Goal: Task Accomplishment & Management: Use online tool/utility

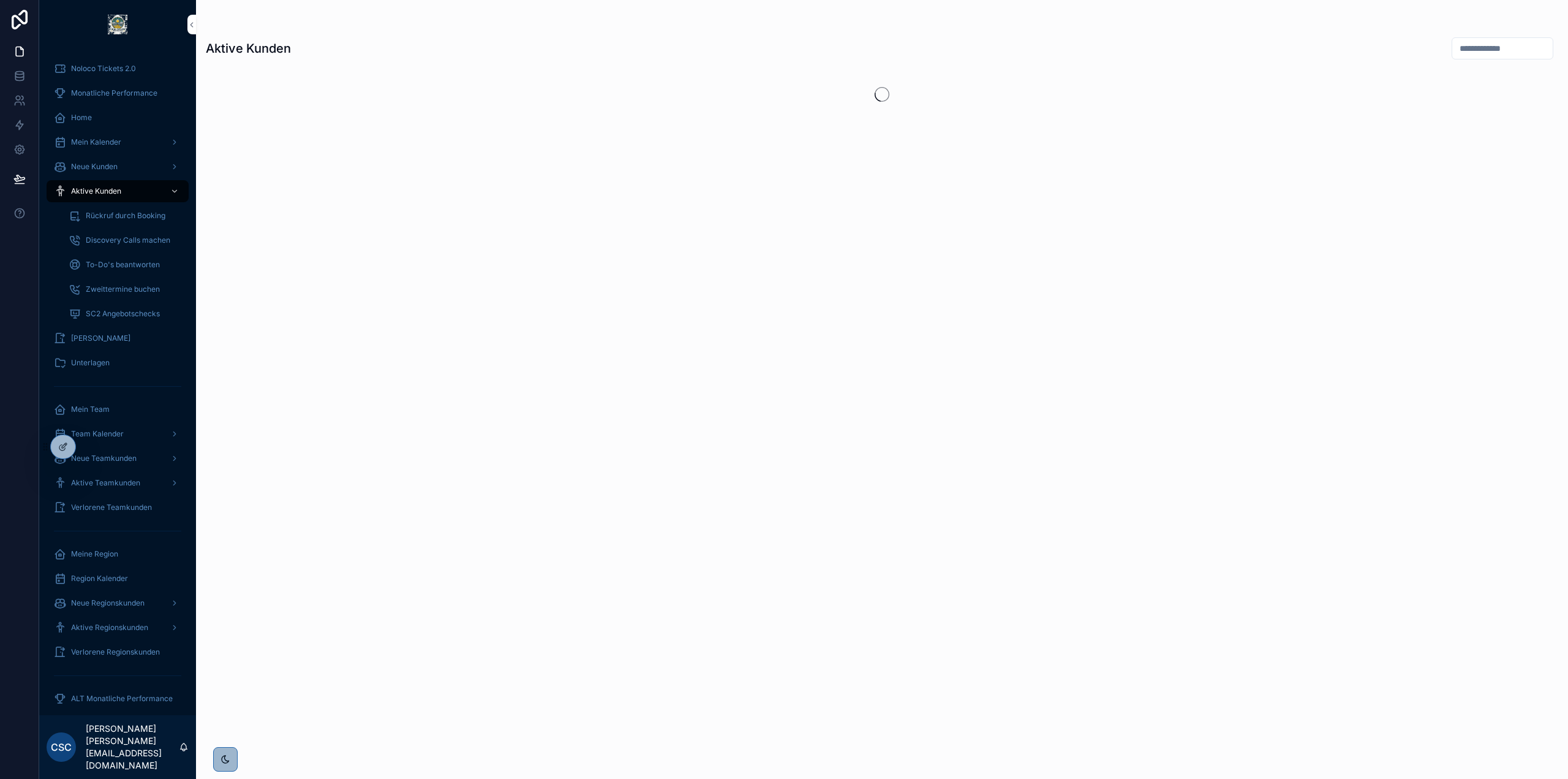
click at [0, 0] on icon at bounding box center [0, 0] width 0 height 0
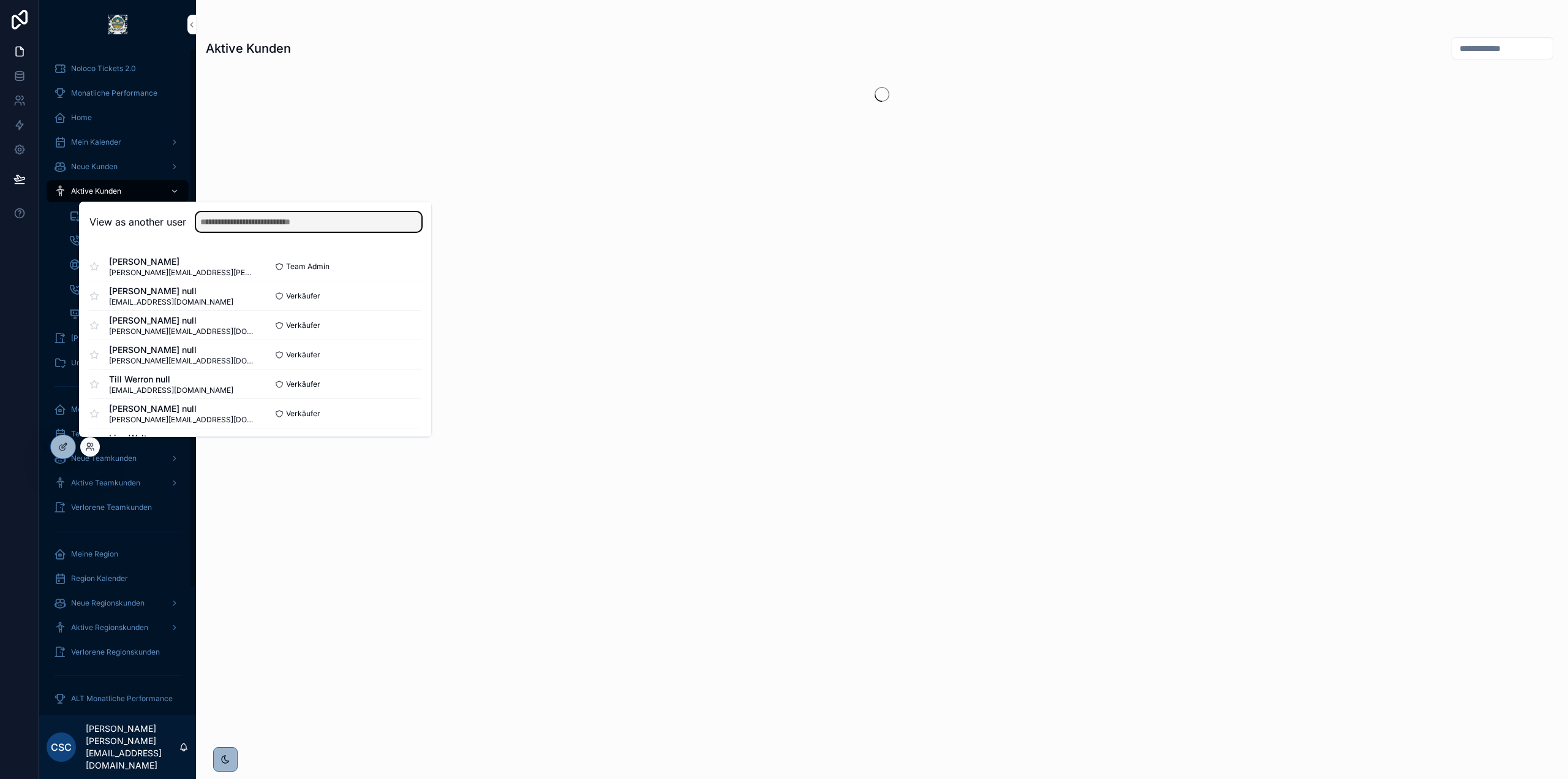
click at [237, 216] on input "text" at bounding box center [308, 221] width 225 height 20
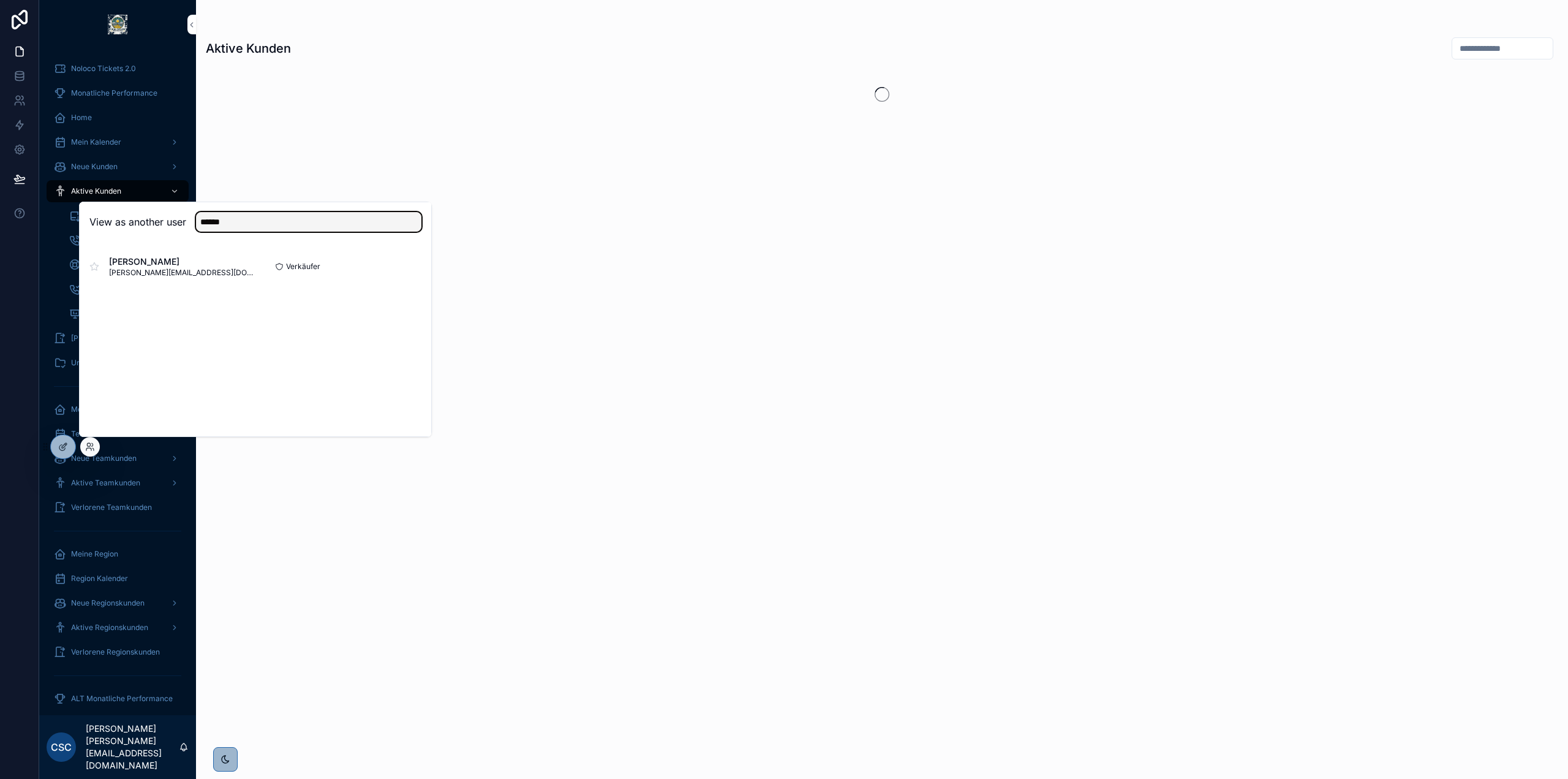
type input "******"
click at [0, 0] on button "Select" at bounding box center [0, 0] width 0 height 0
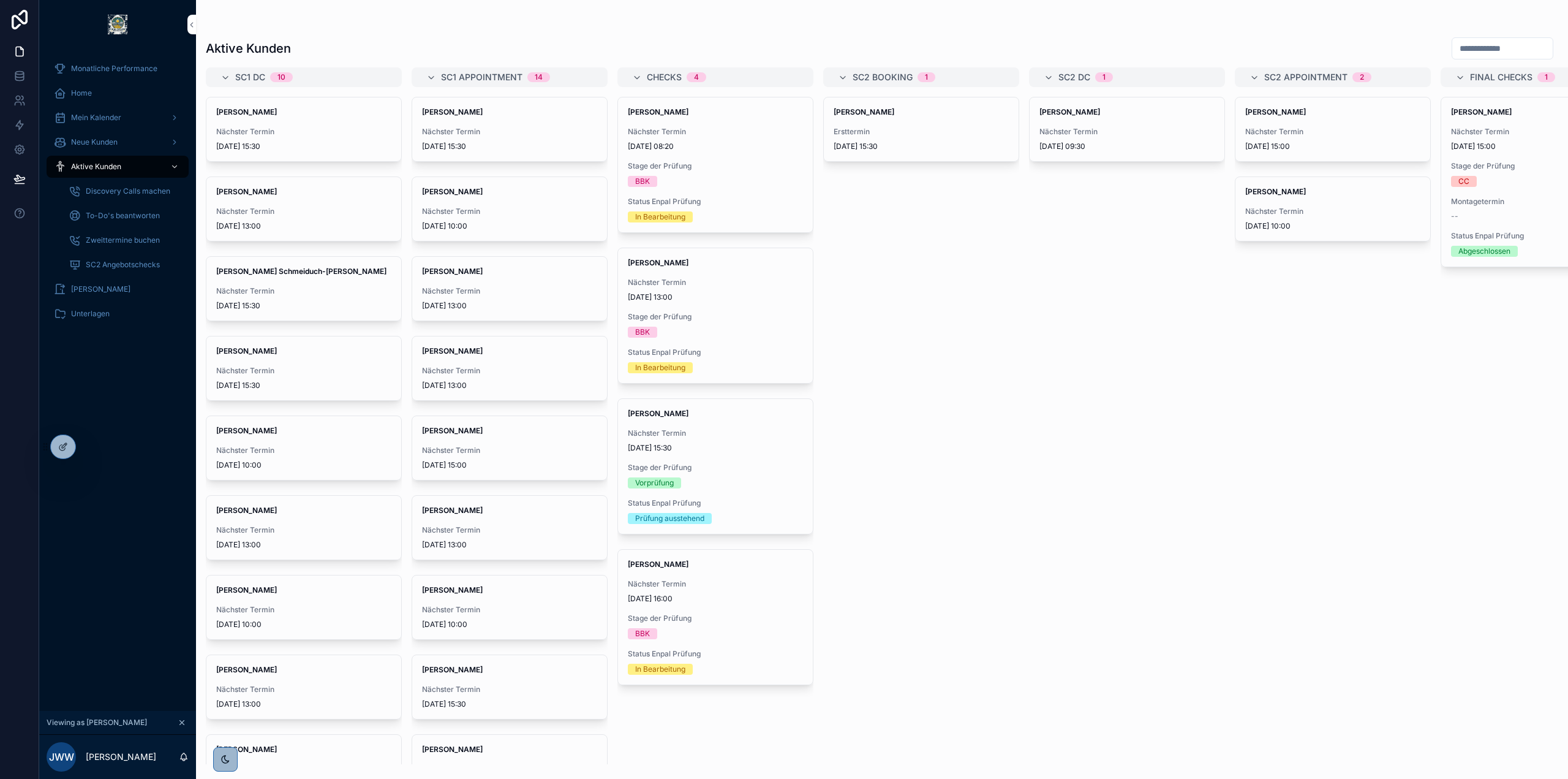
click at [956, 375] on div "[PERSON_NAME] Ersttermin [DATE] 15:30" at bounding box center [921, 430] width 196 height 667
click at [481, 127] on span "Nächster Termin" at bounding box center [508, 131] width 175 height 9
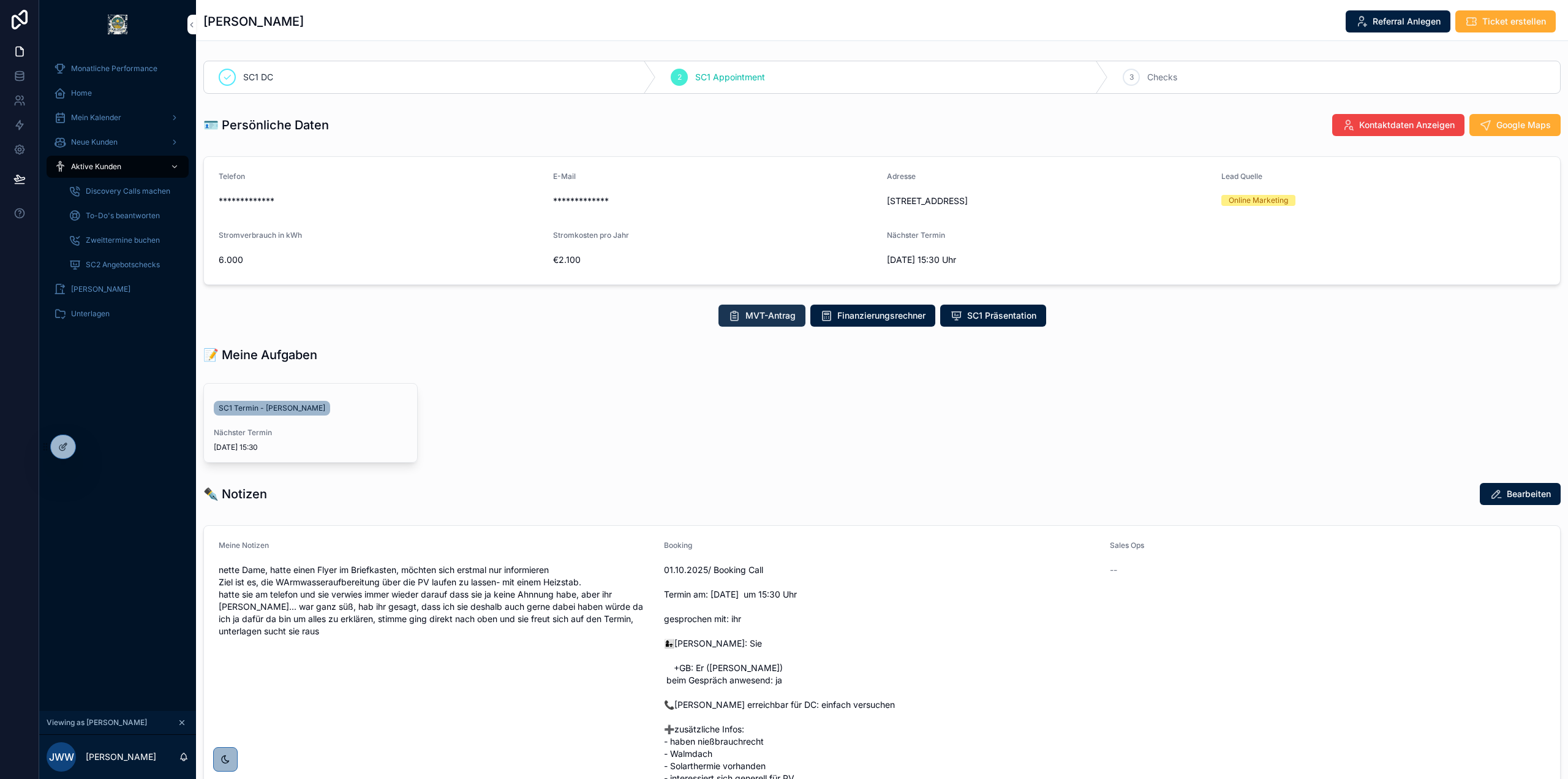
click at [756, 319] on span "MVT-Antrag" at bounding box center [770, 315] width 50 height 12
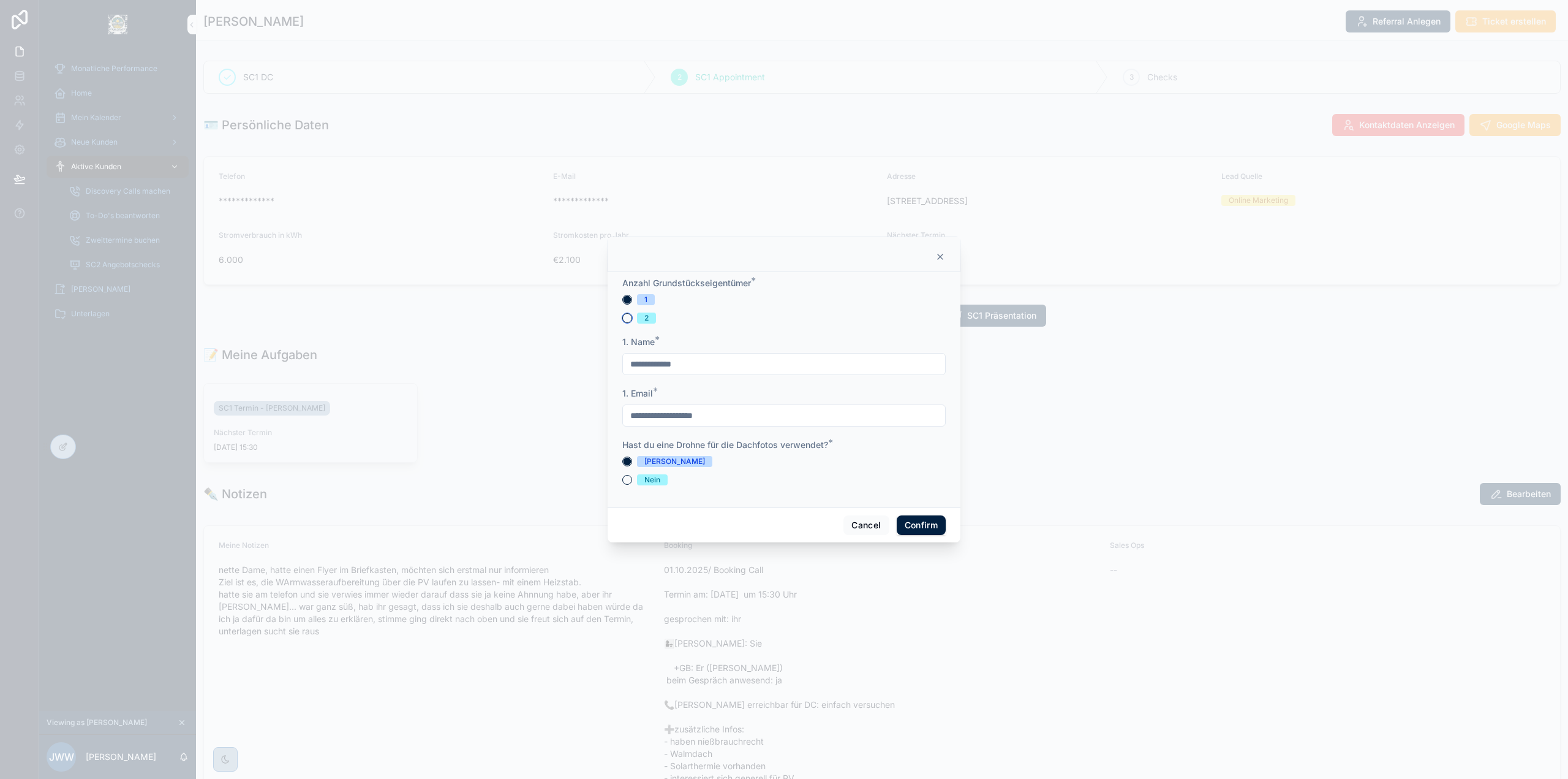
click at [629, 320] on button "2" at bounding box center [627, 318] width 9 height 9
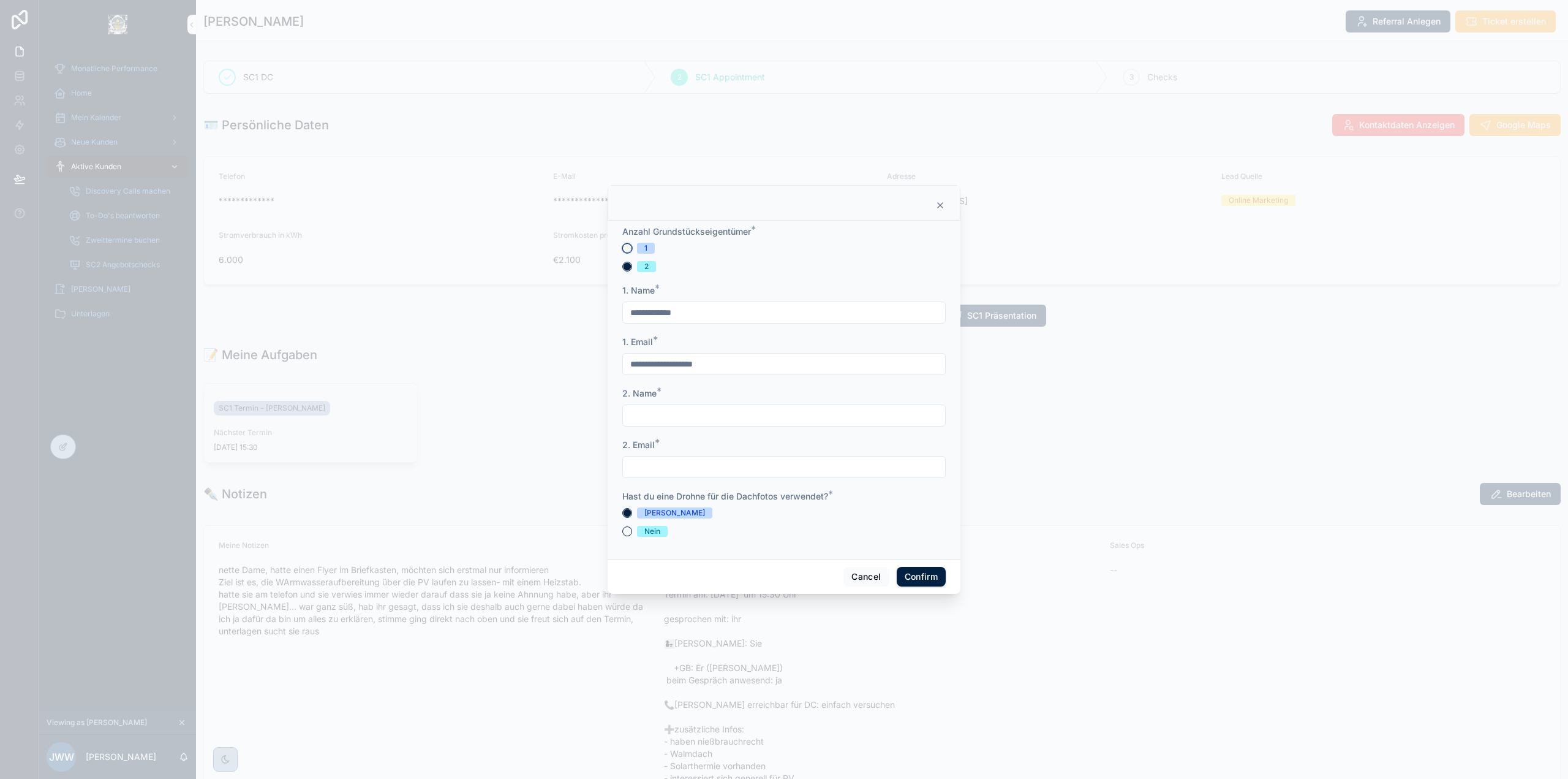
click at [629, 248] on button "1" at bounding box center [627, 248] width 9 height 9
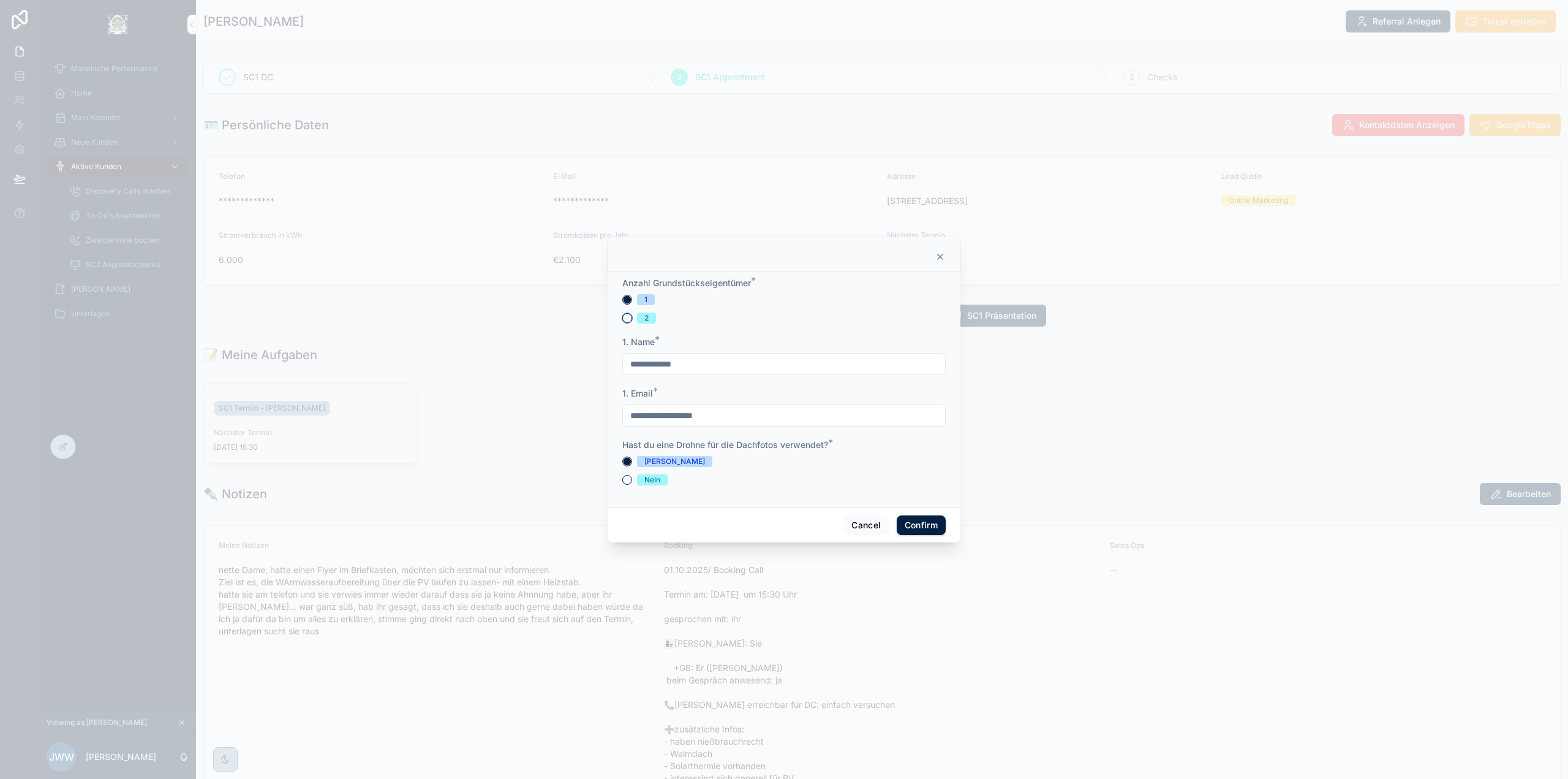
click at [628, 318] on button "2" at bounding box center [627, 318] width 9 height 9
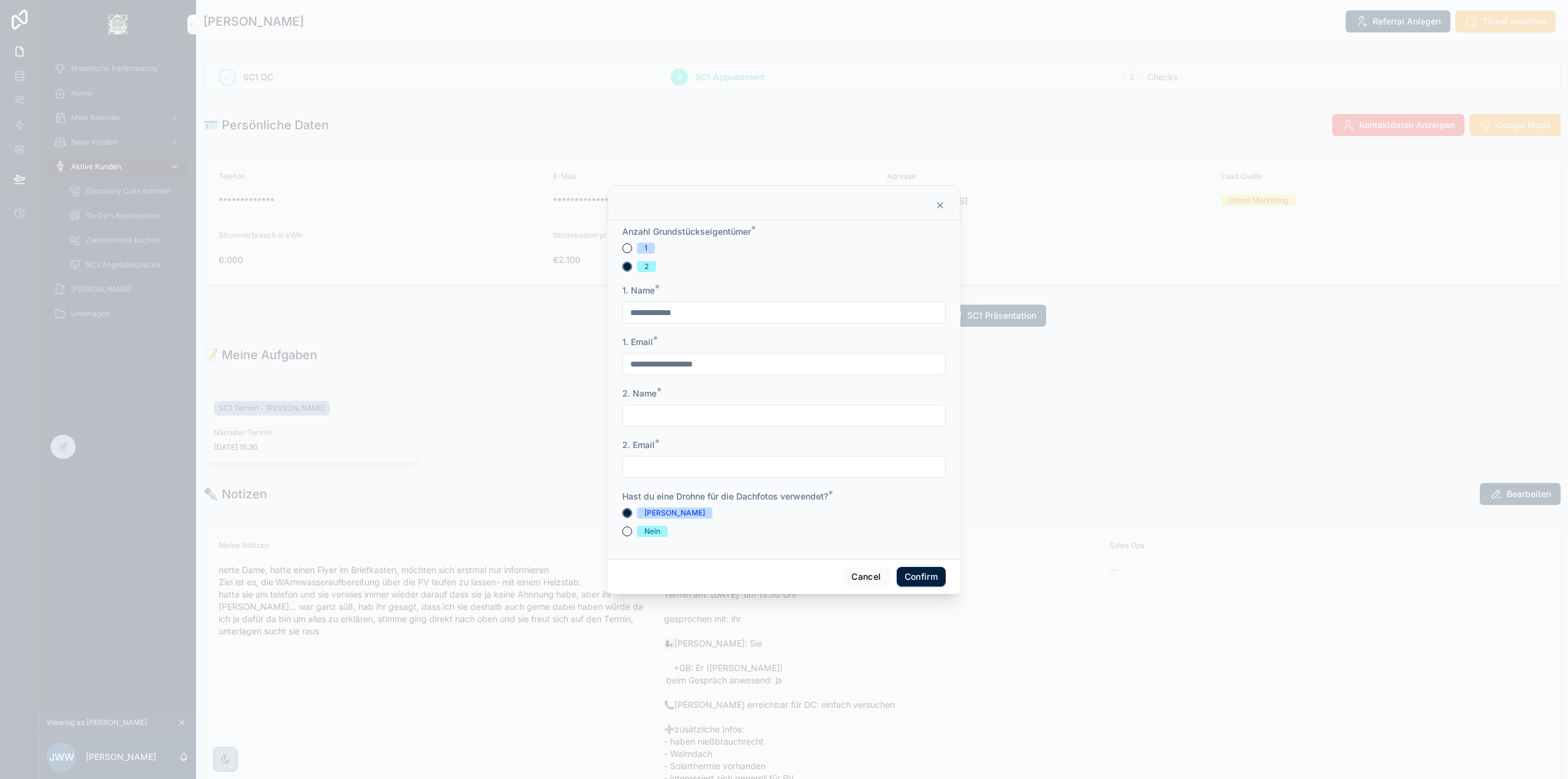
click at [657, 390] on form "**********" at bounding box center [784, 387] width 323 height 323
click at [670, 390] on div "2. Name *" at bounding box center [784, 393] width 323 height 12
click at [628, 250] on button "1" at bounding box center [627, 248] width 9 height 9
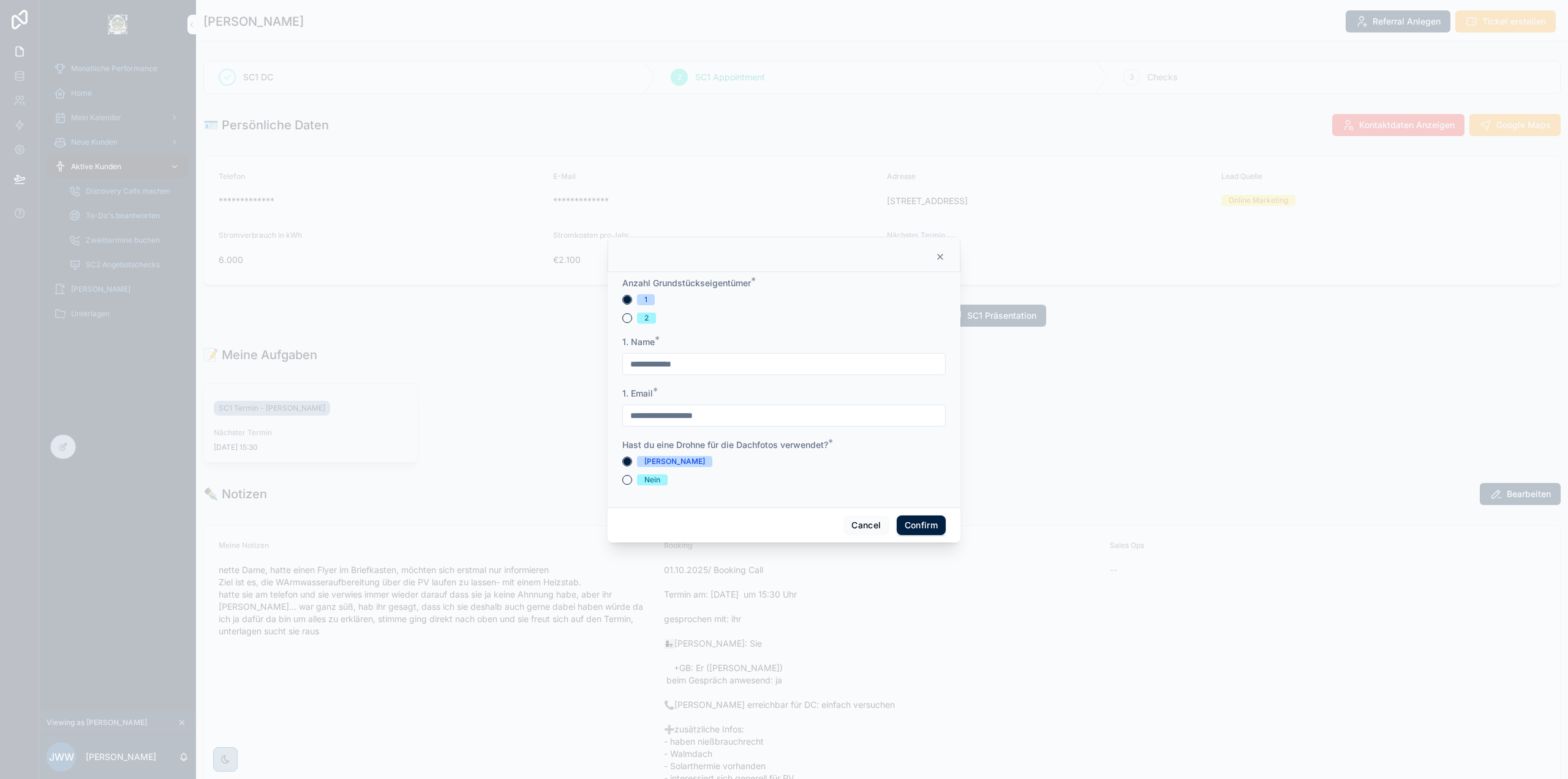
click at [942, 251] on div at bounding box center [784, 254] width 353 height 36
click at [941, 253] on icon at bounding box center [940, 256] width 9 height 9
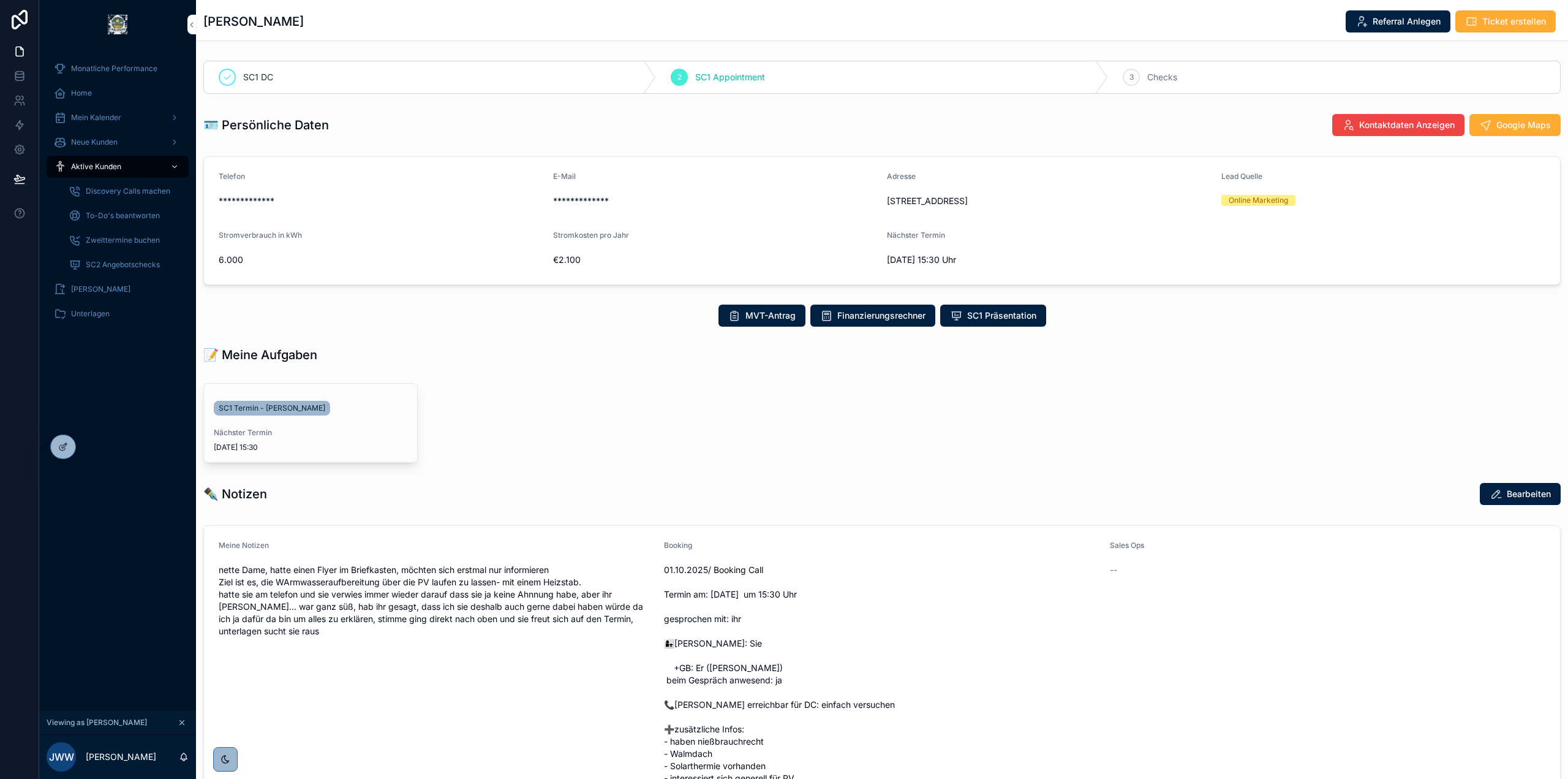
click at [117, 168] on span "Aktive Kunden" at bounding box center [95, 166] width 50 height 9
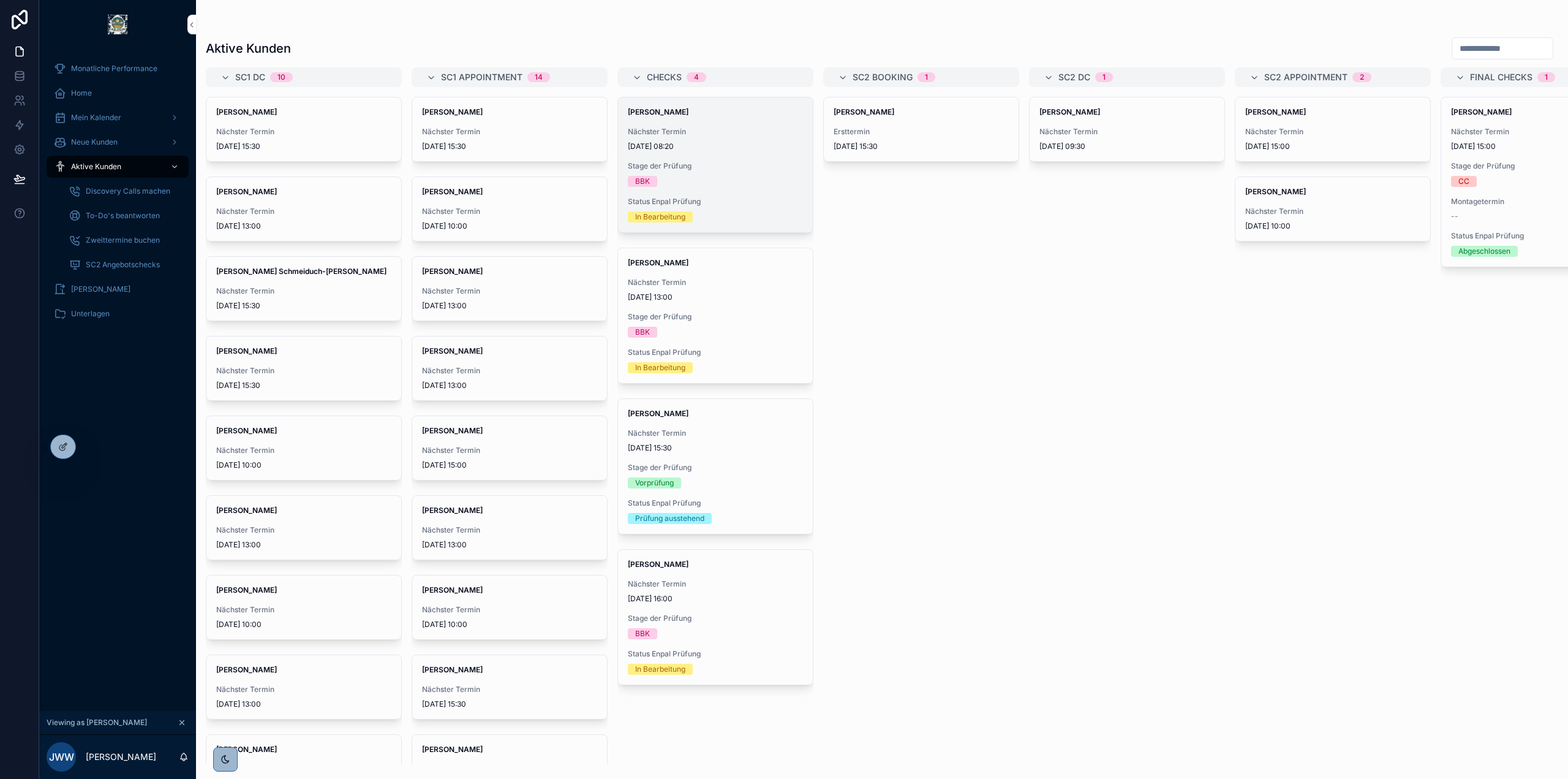
click at [742, 152] on div "Christine Schirmer Nächster Termin 15.10.2025 08:20 Stage der Prüfung BBK Statu…" at bounding box center [715, 164] width 195 height 135
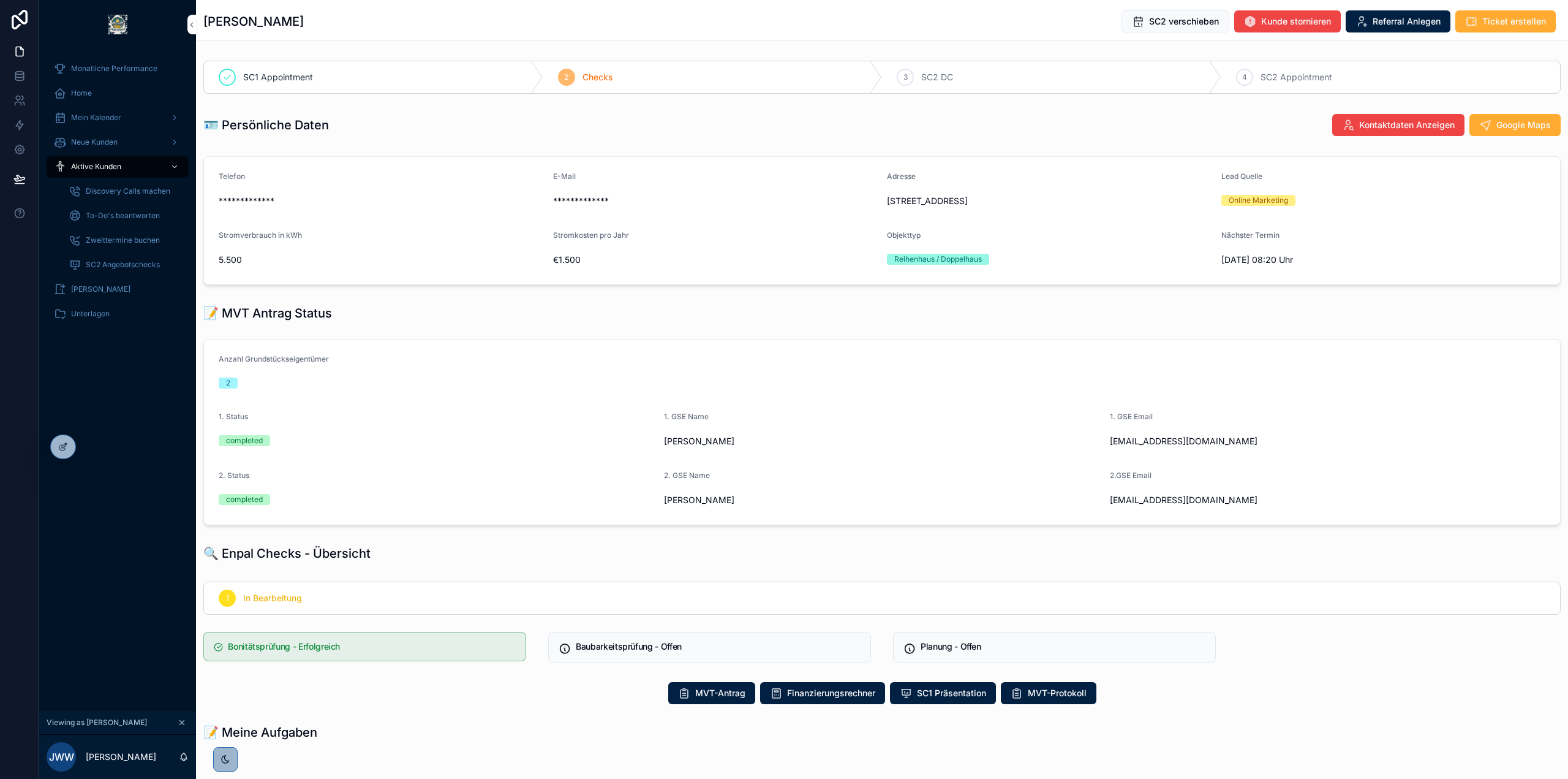
drag, startPoint x: 210, startPoint y: 312, endPoint x: 372, endPoint y: 320, distance: 162.2
click at [365, 320] on div "📝 MVT Antrag Status" at bounding box center [882, 313] width 1357 height 17
click at [372, 320] on div "📝 MVT Antrag Status" at bounding box center [882, 313] width 1357 height 17
click at [341, 312] on div "📝 MVT Antrag Status" at bounding box center [882, 313] width 1357 height 17
click at [362, 312] on div "📝 MVT Antrag Status" at bounding box center [882, 313] width 1357 height 17
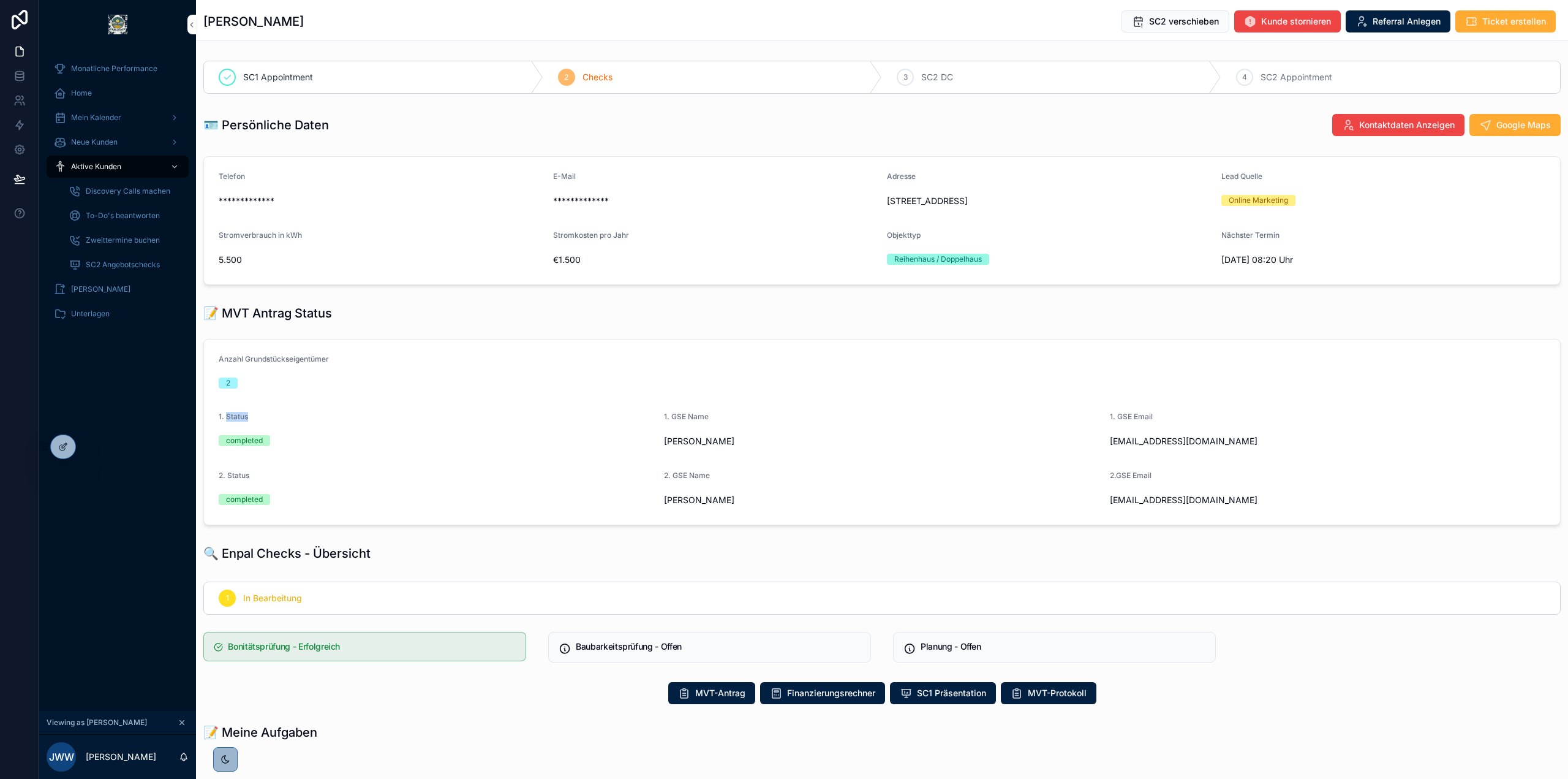
drag, startPoint x: 226, startPoint y: 421, endPoint x: 281, endPoint y: 418, distance: 55.1
click at [281, 418] on div "1. Status" at bounding box center [436, 419] width 436 height 15
click at [274, 440] on div "completed" at bounding box center [436, 441] width 436 height 11
drag, startPoint x: 237, startPoint y: 439, endPoint x: 303, endPoint y: 446, distance: 66.4
click at [303, 445] on div "completed" at bounding box center [436, 441] width 436 height 11
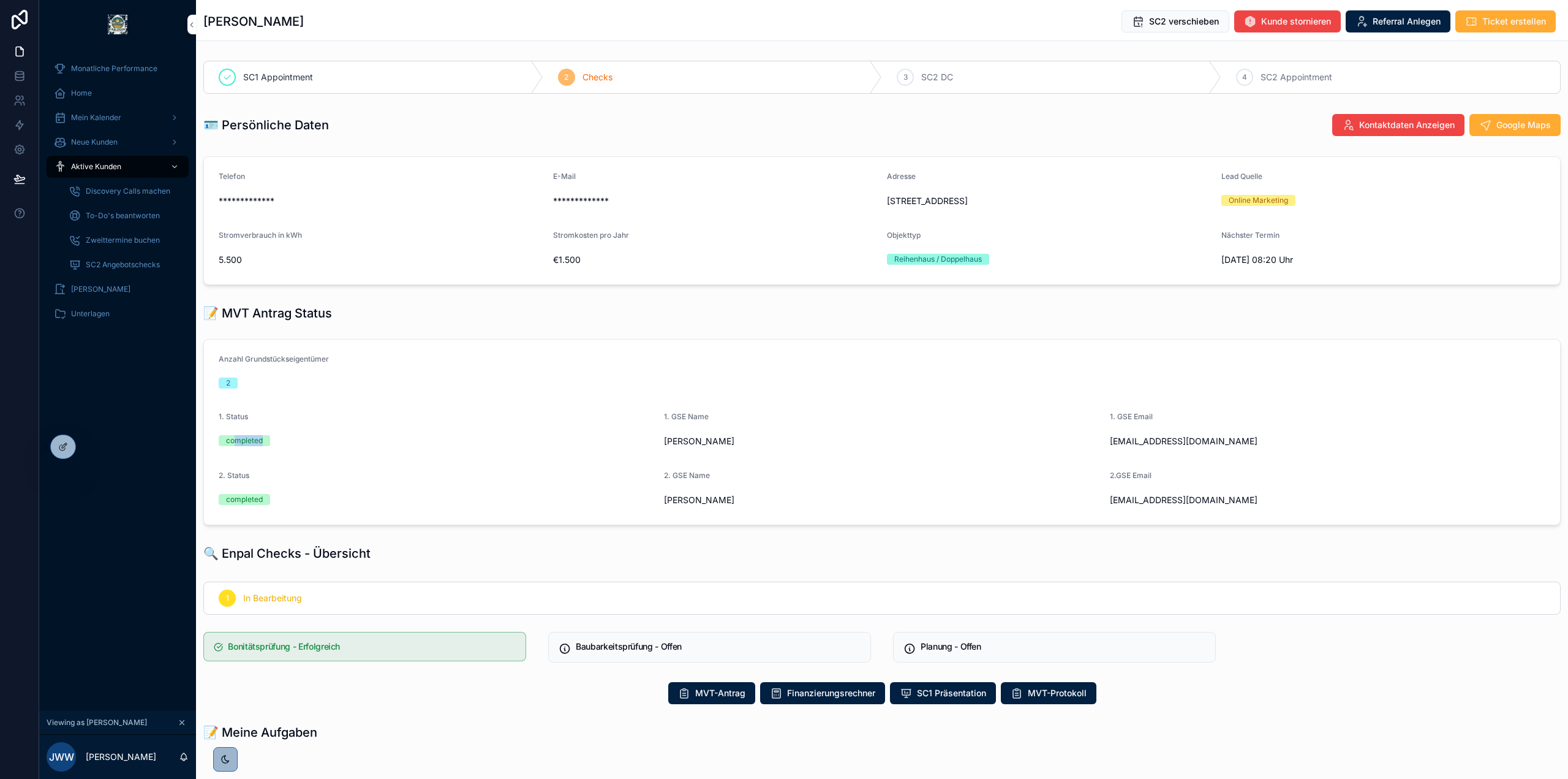
click at [303, 449] on div "completed" at bounding box center [436, 440] width 436 height 18
drag, startPoint x: 224, startPoint y: 496, endPoint x: 295, endPoint y: 499, distance: 71.1
click at [294, 500] on div "completed" at bounding box center [436, 499] width 436 height 11
click at [295, 498] on div "completed" at bounding box center [436, 499] width 436 height 11
click at [334, 450] on div "1. Status completed" at bounding box center [436, 430] width 436 height 39
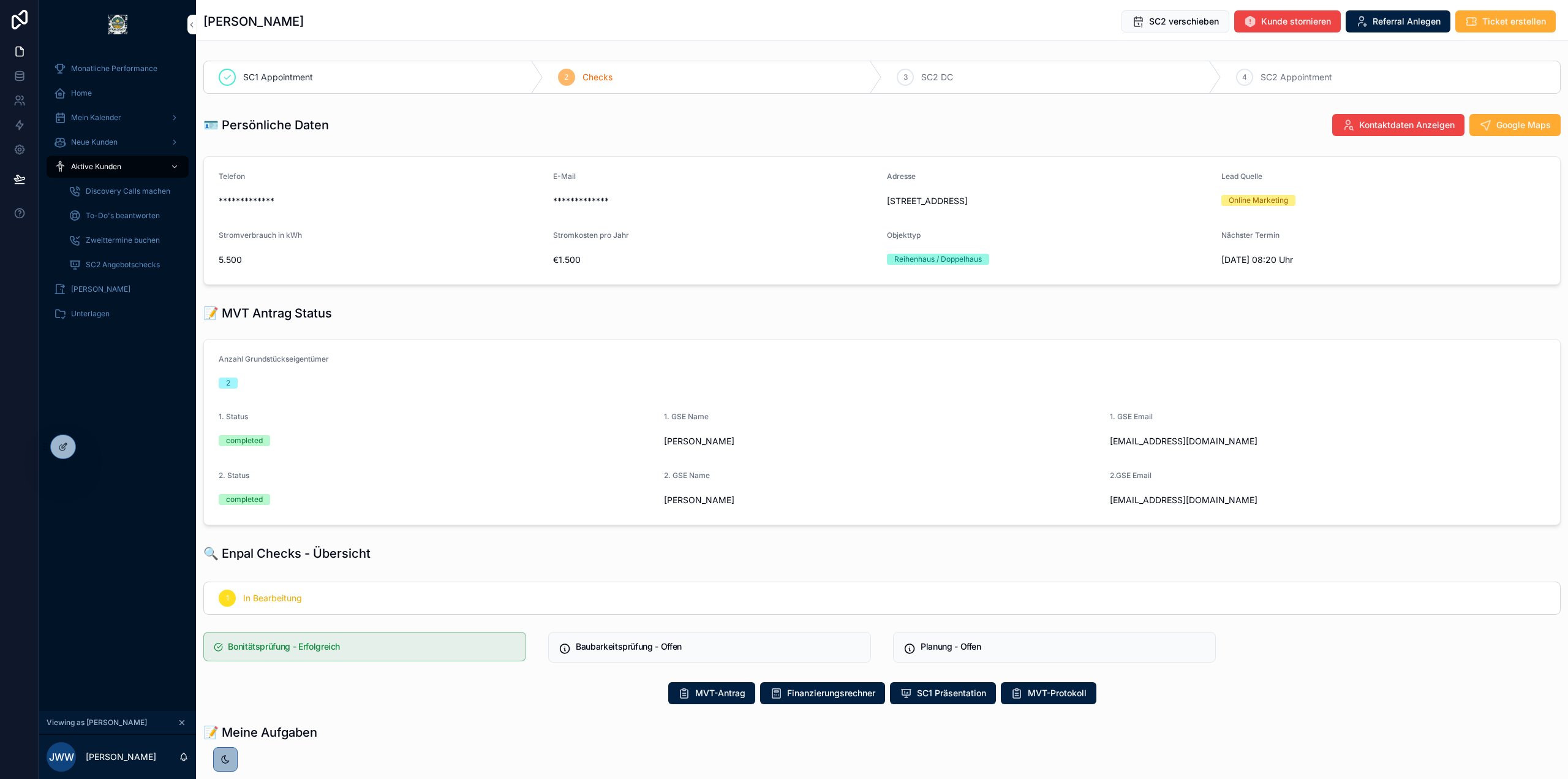
click at [104, 120] on span "Mein Kalender" at bounding box center [95, 117] width 50 height 9
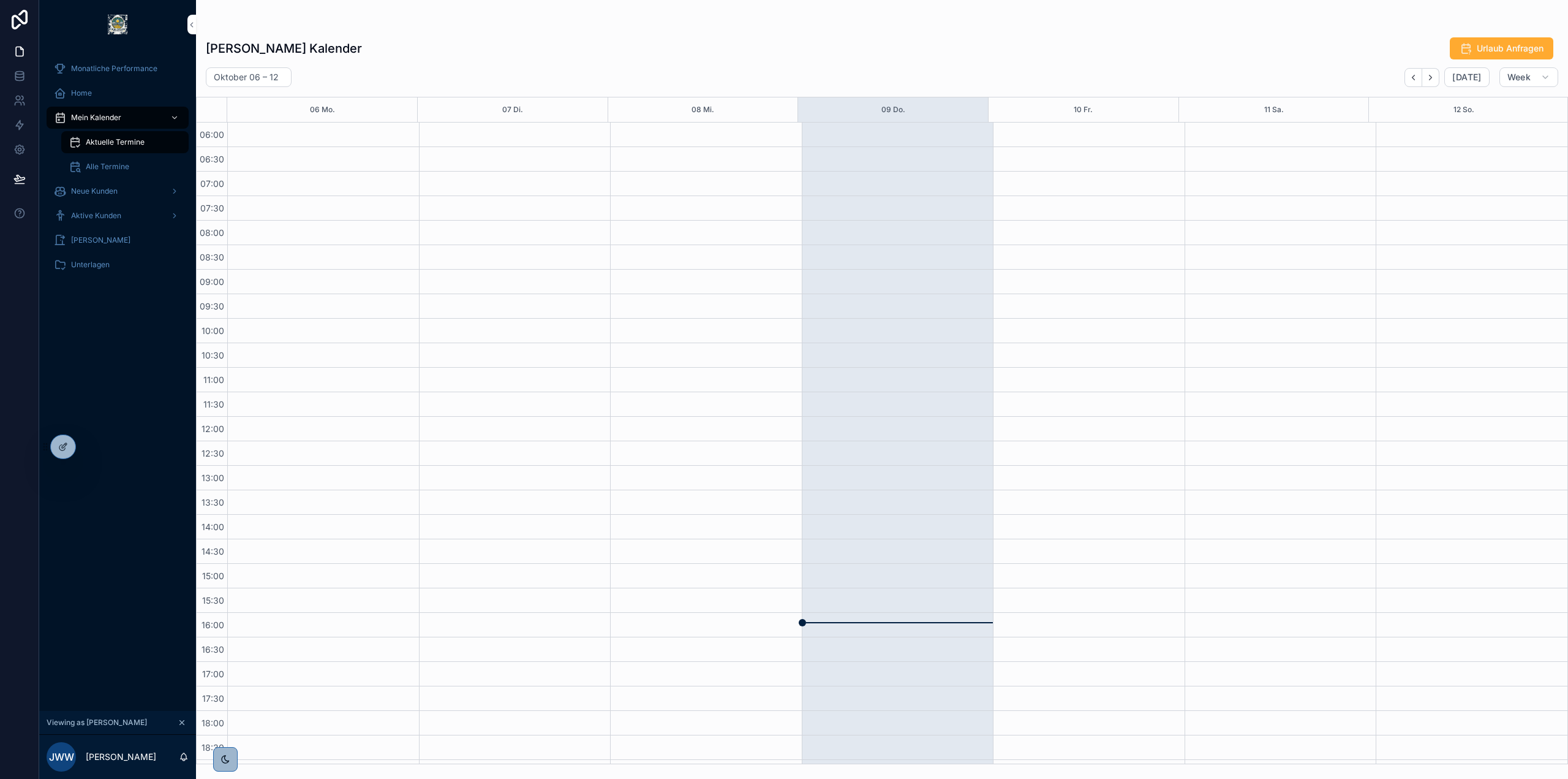
scroll to position [144, 0]
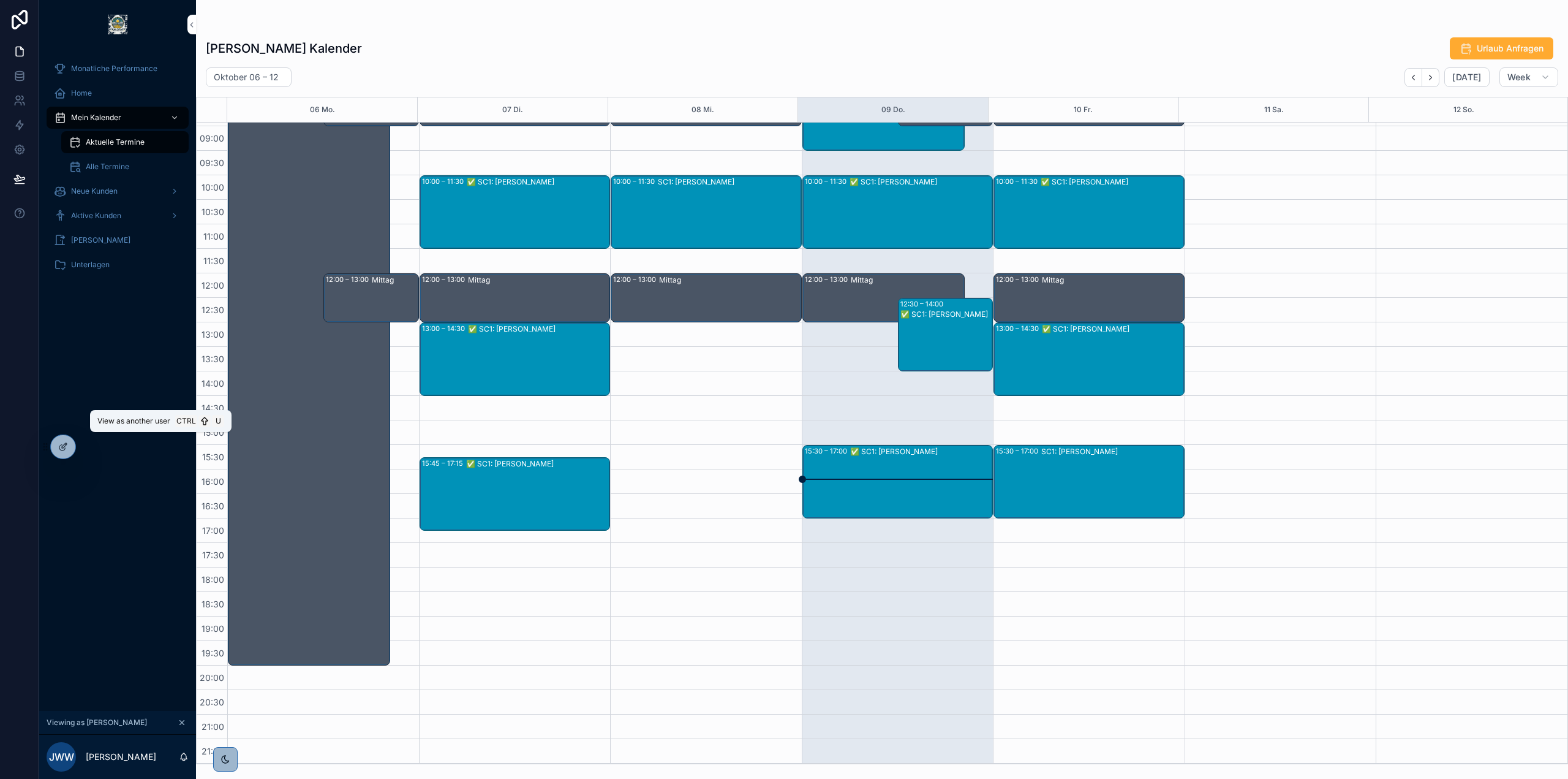
click at [0, 0] on icon at bounding box center [0, 0] width 0 height 0
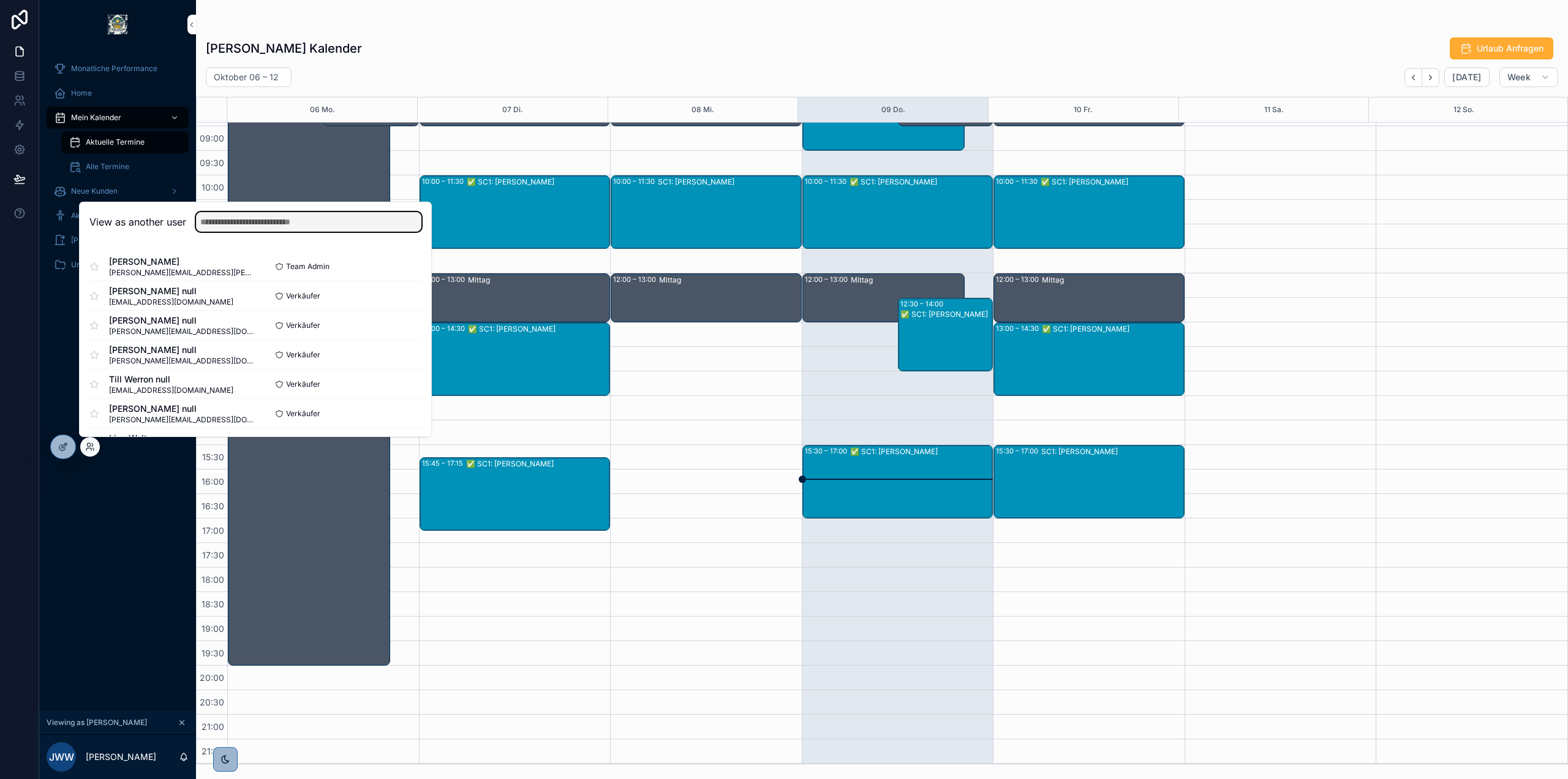
click at [249, 225] on input "text" at bounding box center [308, 221] width 225 height 20
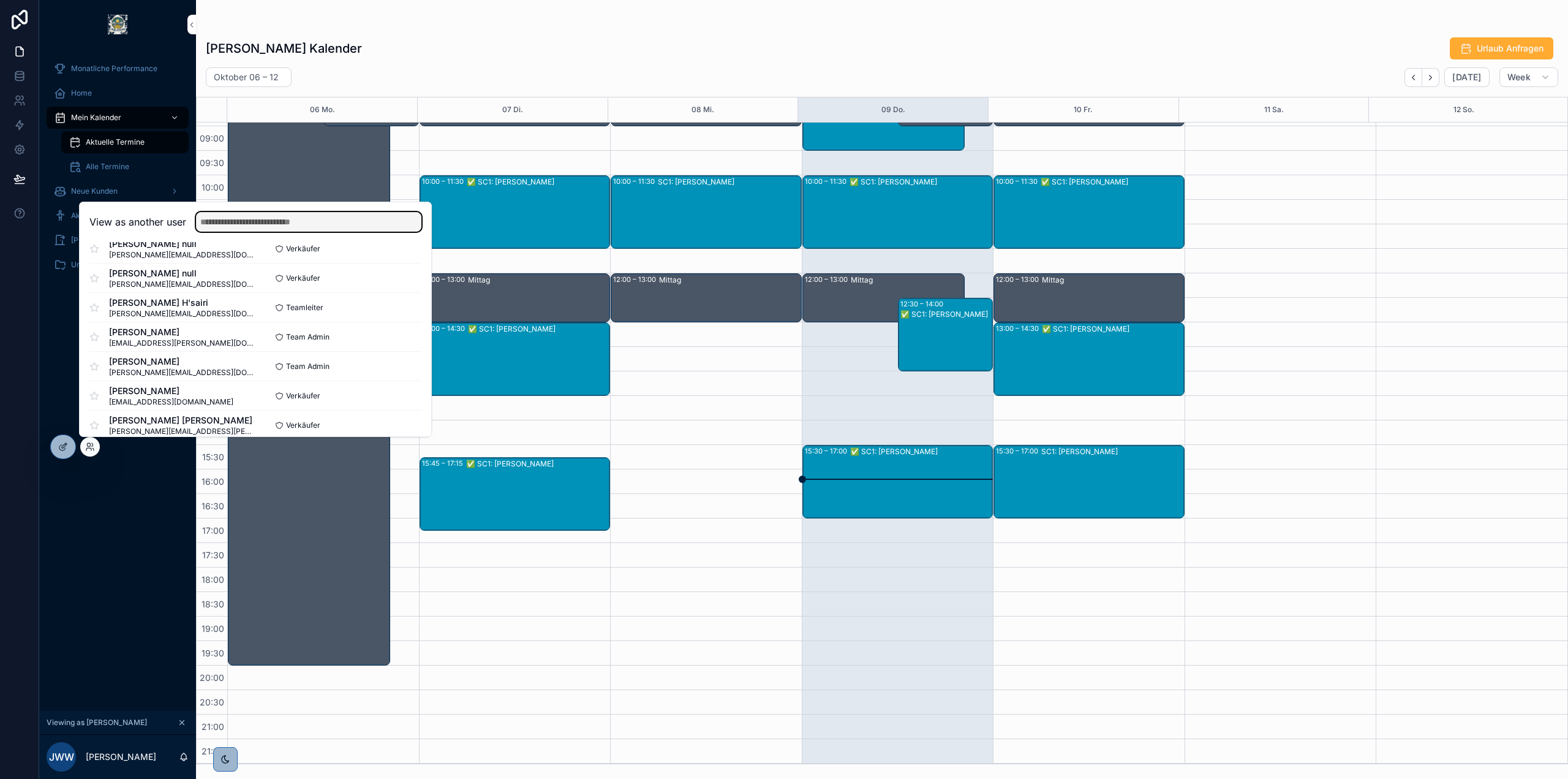
scroll to position [368, 0]
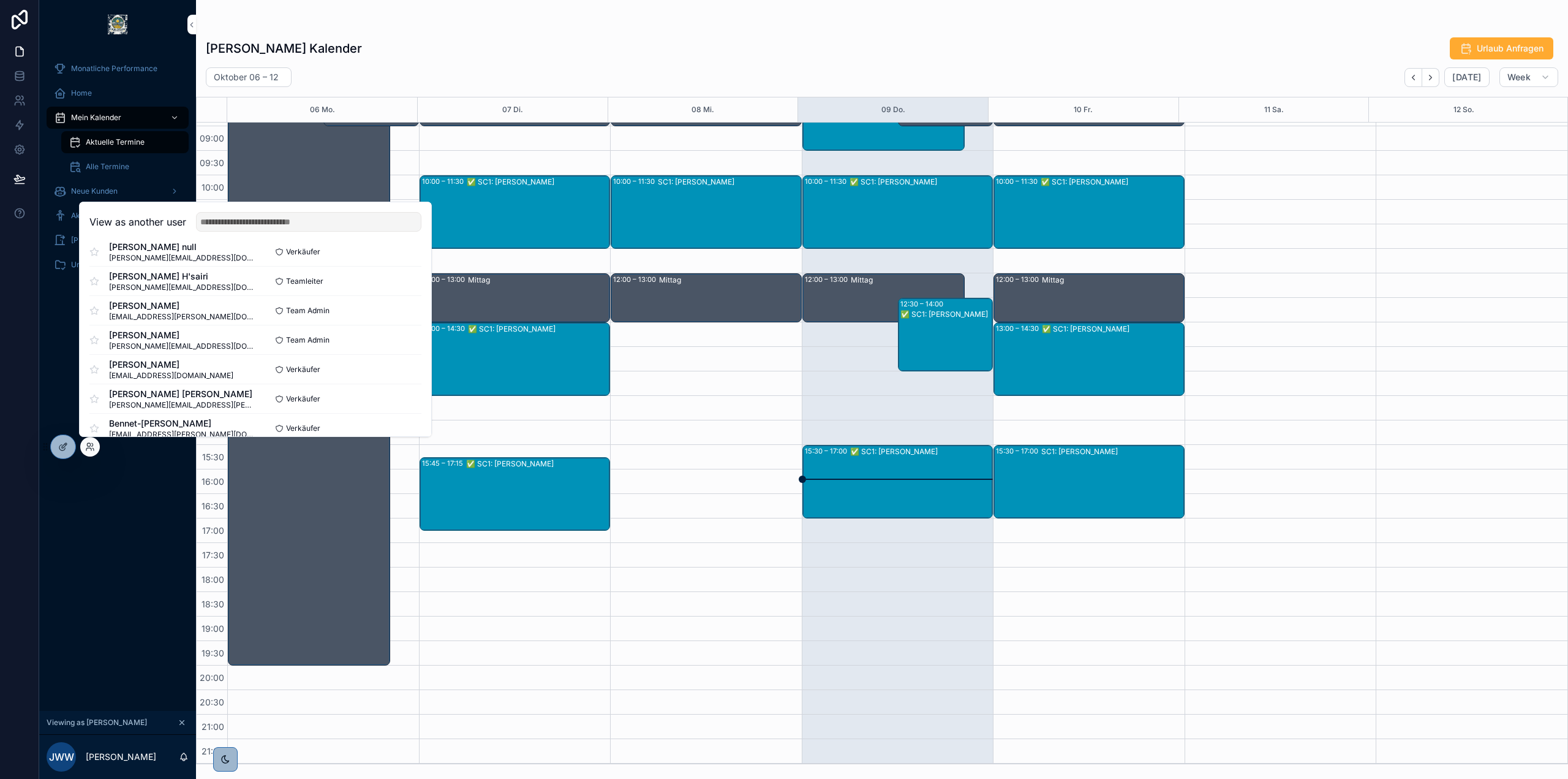
click at [159, 583] on div "Monatliche Performance Home Mein Kalender Aktuelle Termine Alle Termine Neue Ku…" at bounding box center [117, 380] width 157 height 662
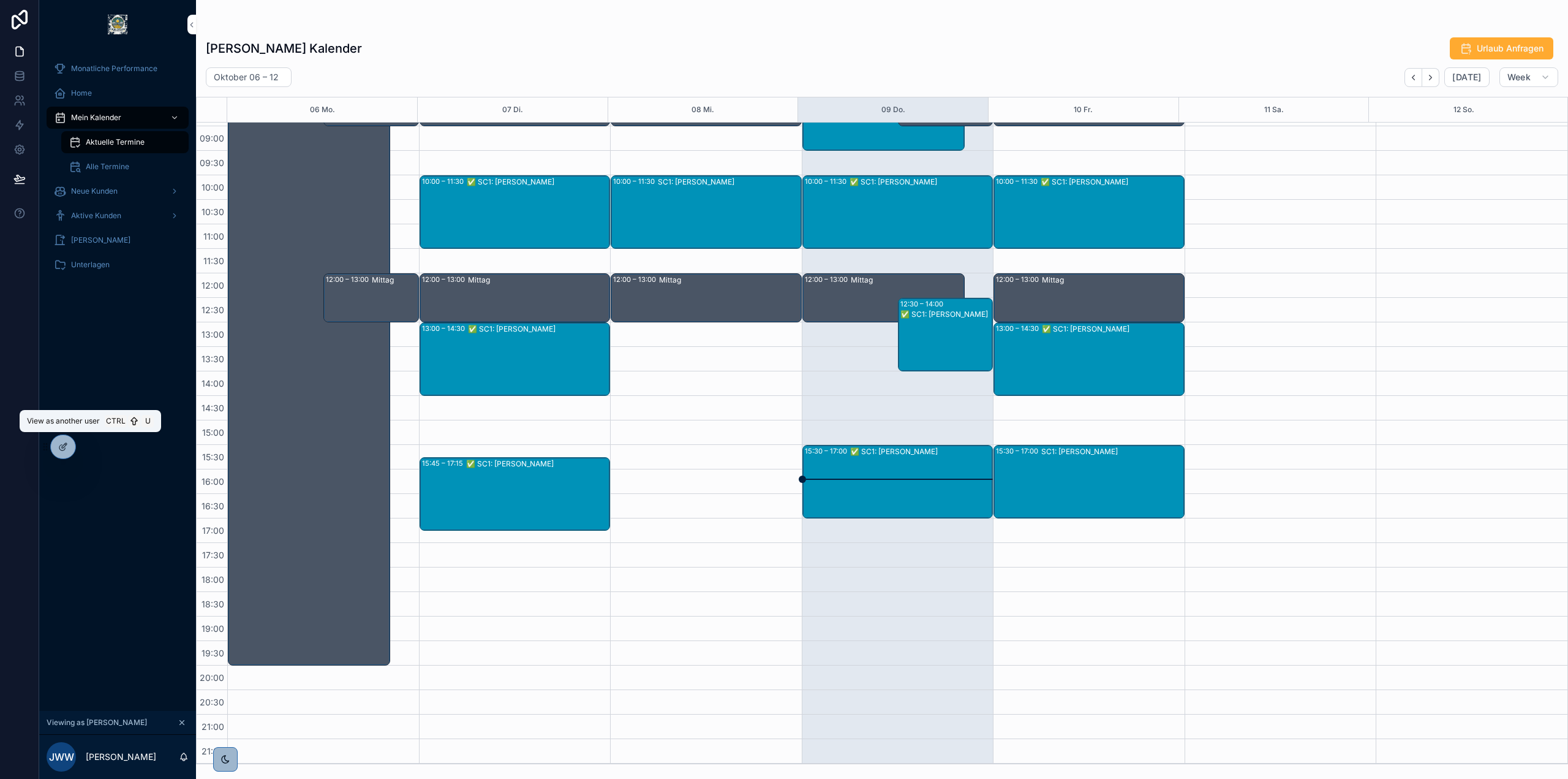
click at [0, 0] on icon at bounding box center [0, 0] width 0 height 0
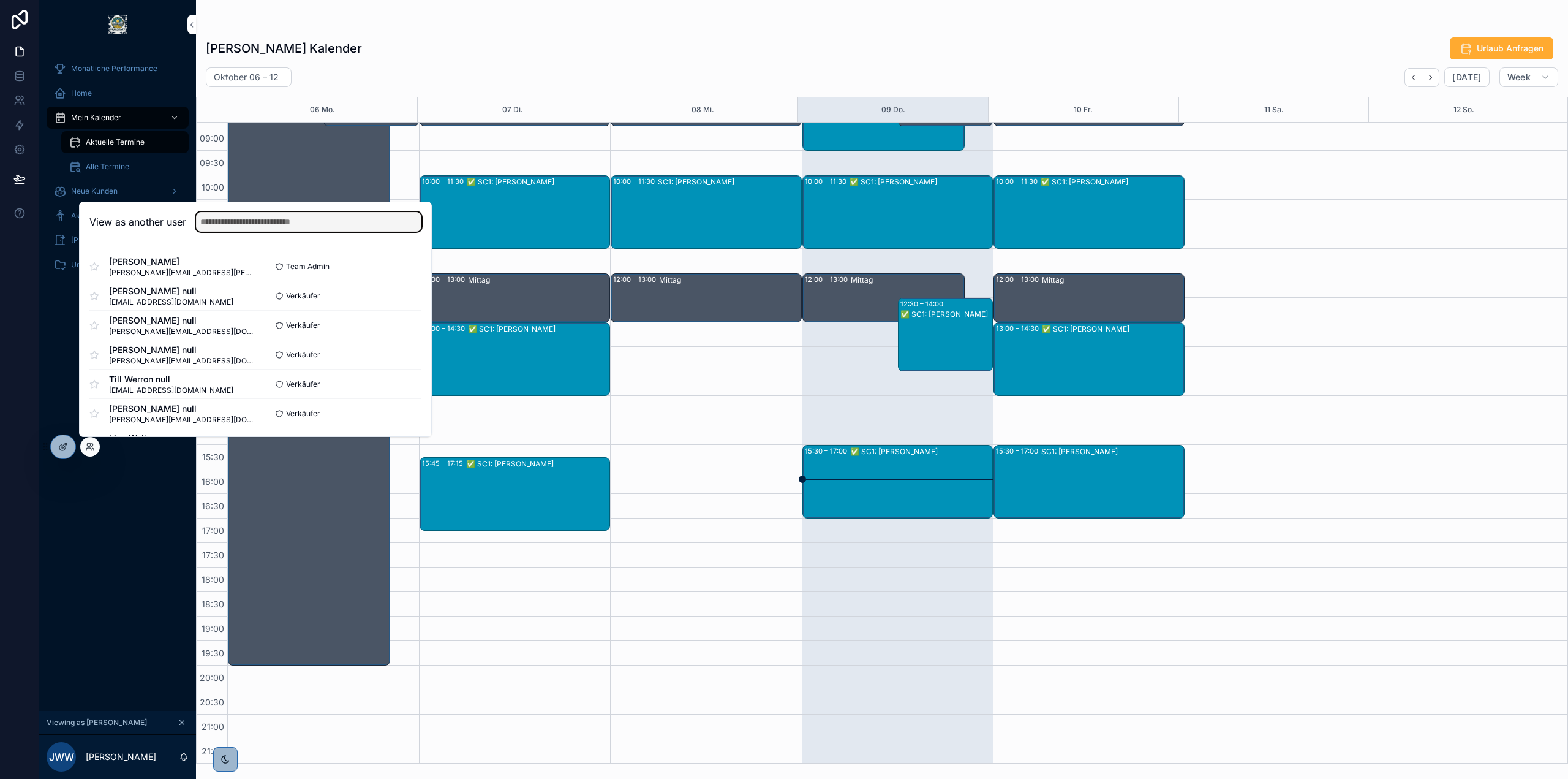
click at [250, 219] on input "text" at bounding box center [308, 221] width 225 height 20
paste input "**********"
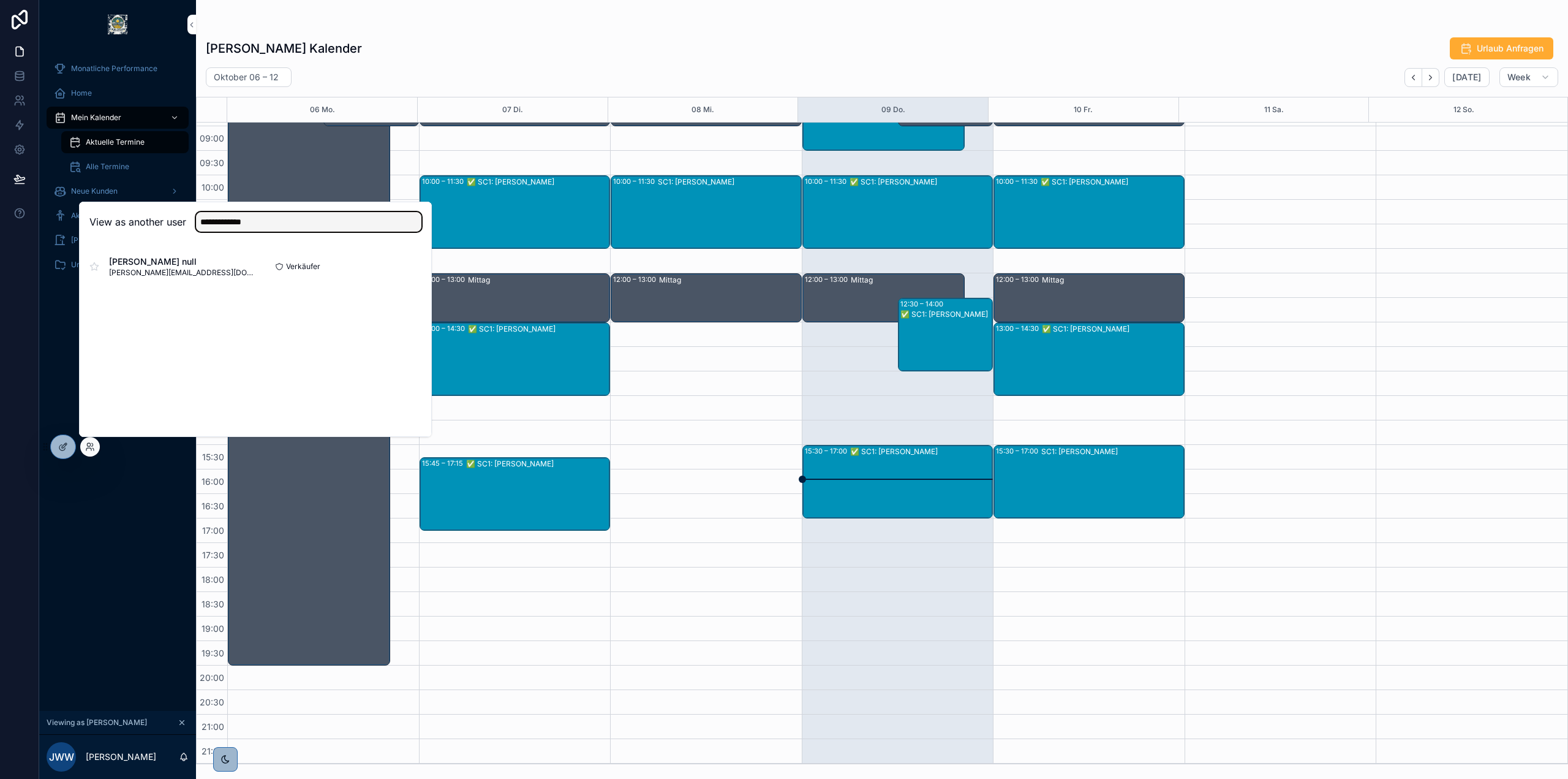
type input "**********"
click at [0, 0] on button "Select" at bounding box center [0, 0] width 0 height 0
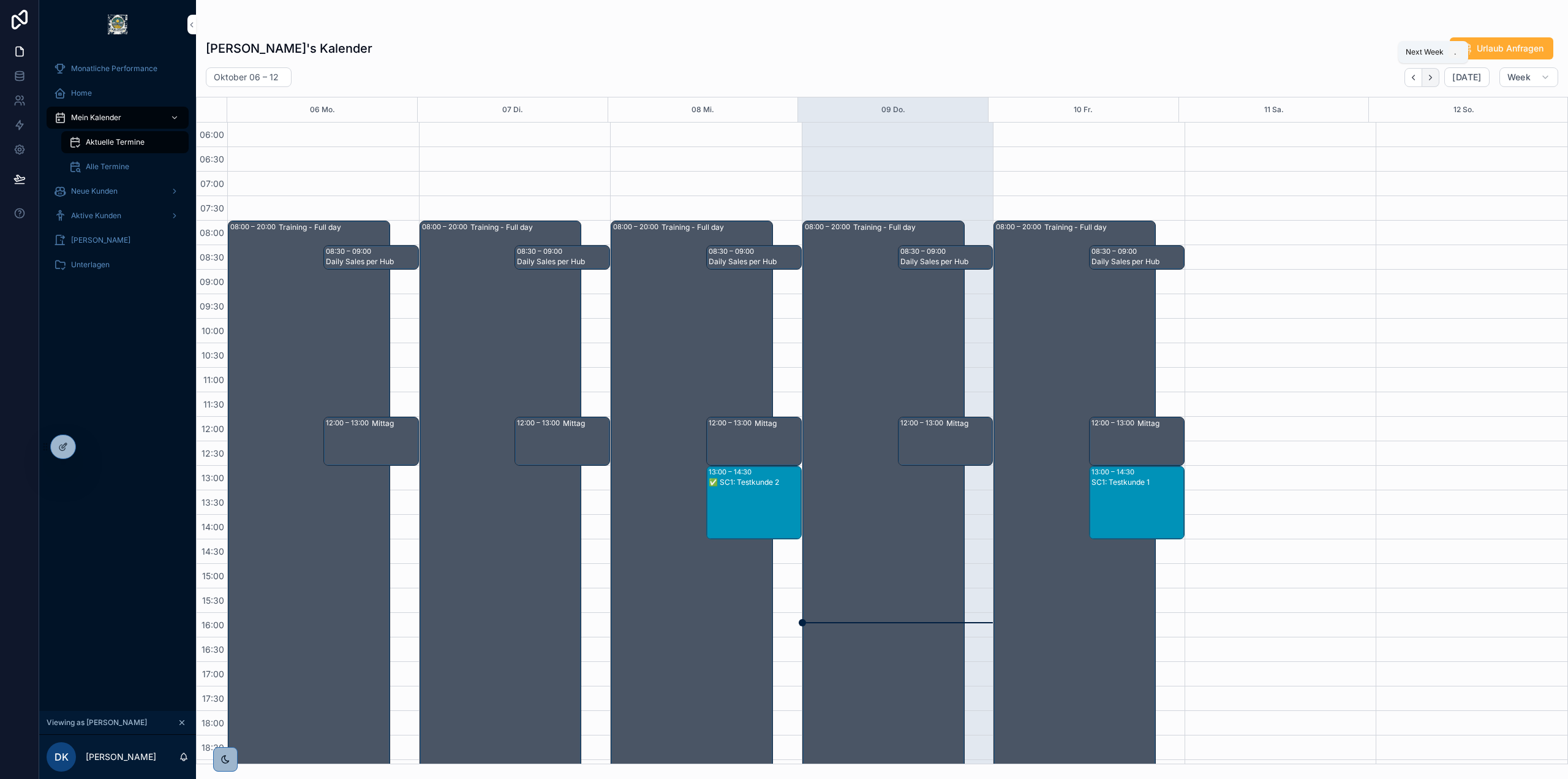
click at [1439, 78] on button "Next" at bounding box center [1431, 78] width 17 height 19
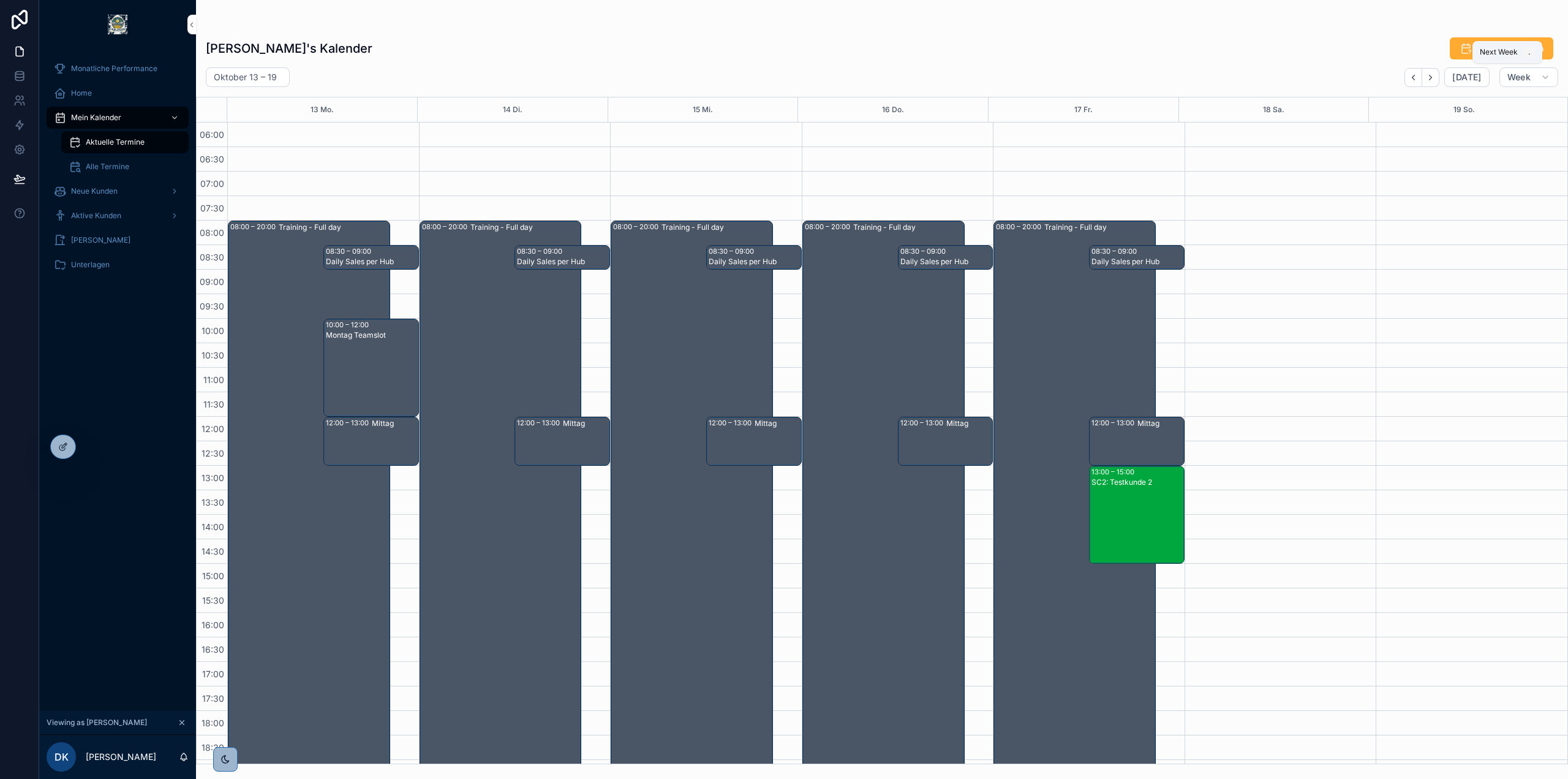
click at [1439, 78] on button "Next" at bounding box center [1431, 78] width 17 height 19
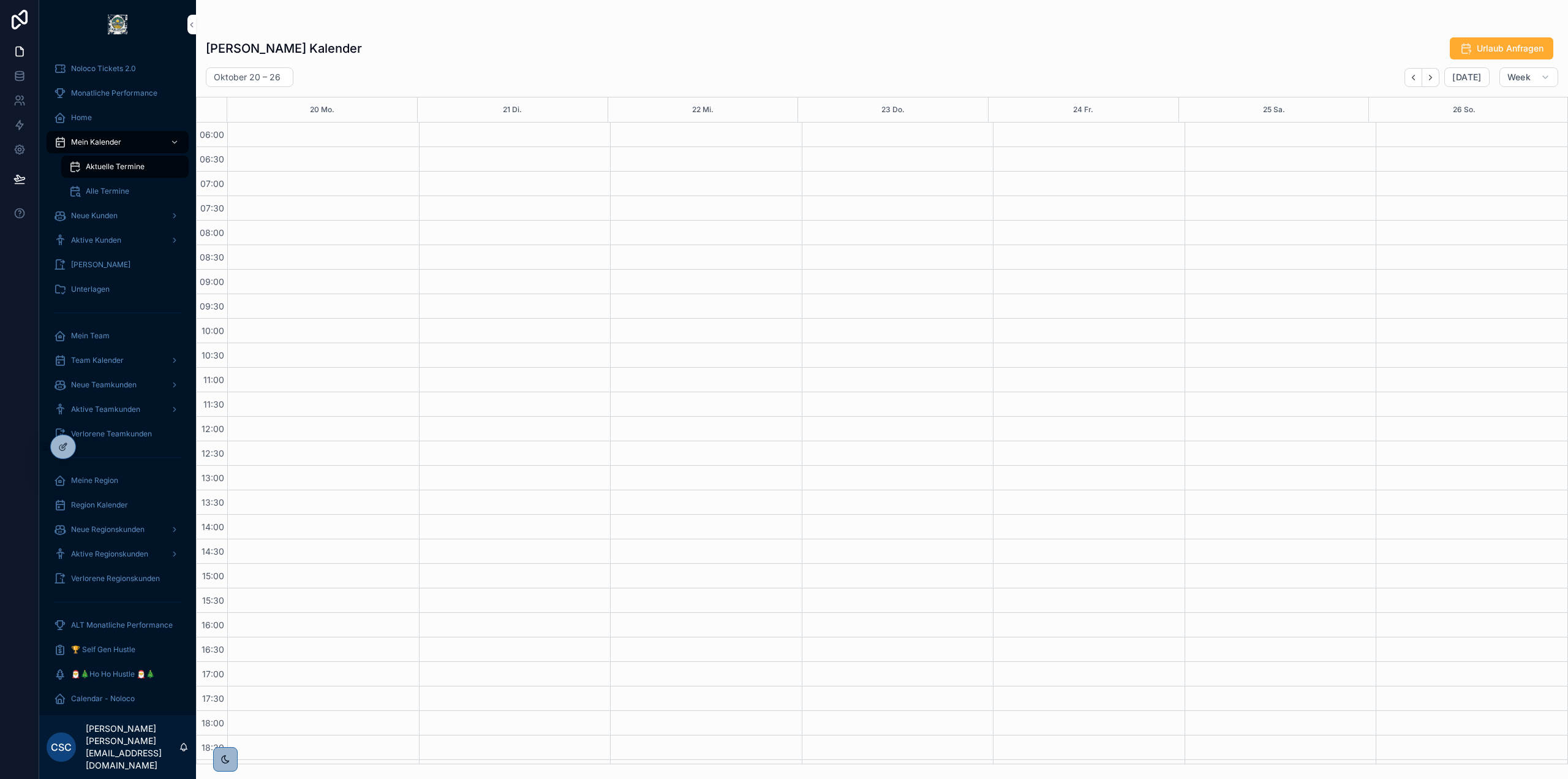
scroll to position [144, 0]
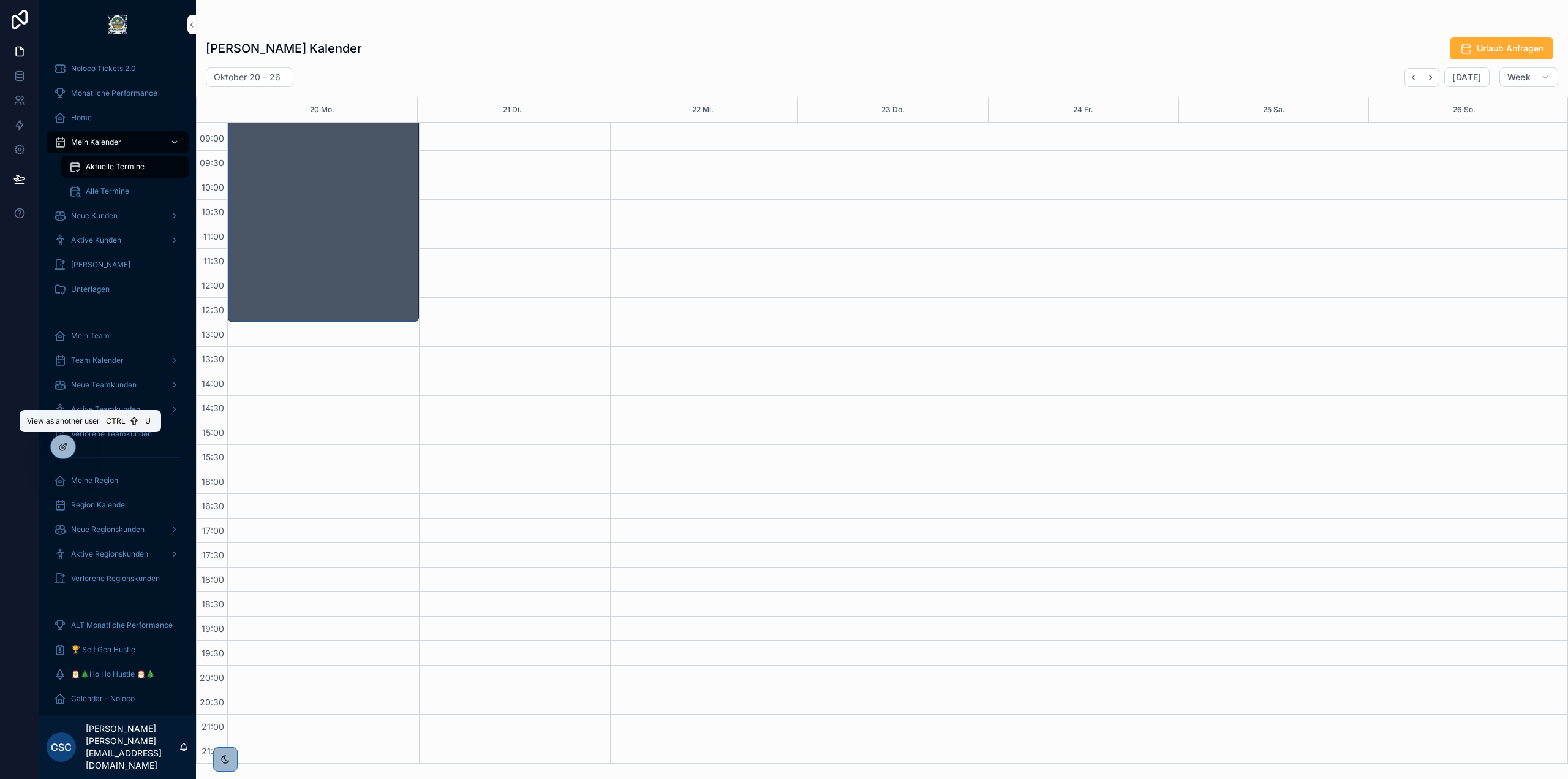
click at [0, 0] on icon at bounding box center [0, 0] width 0 height 0
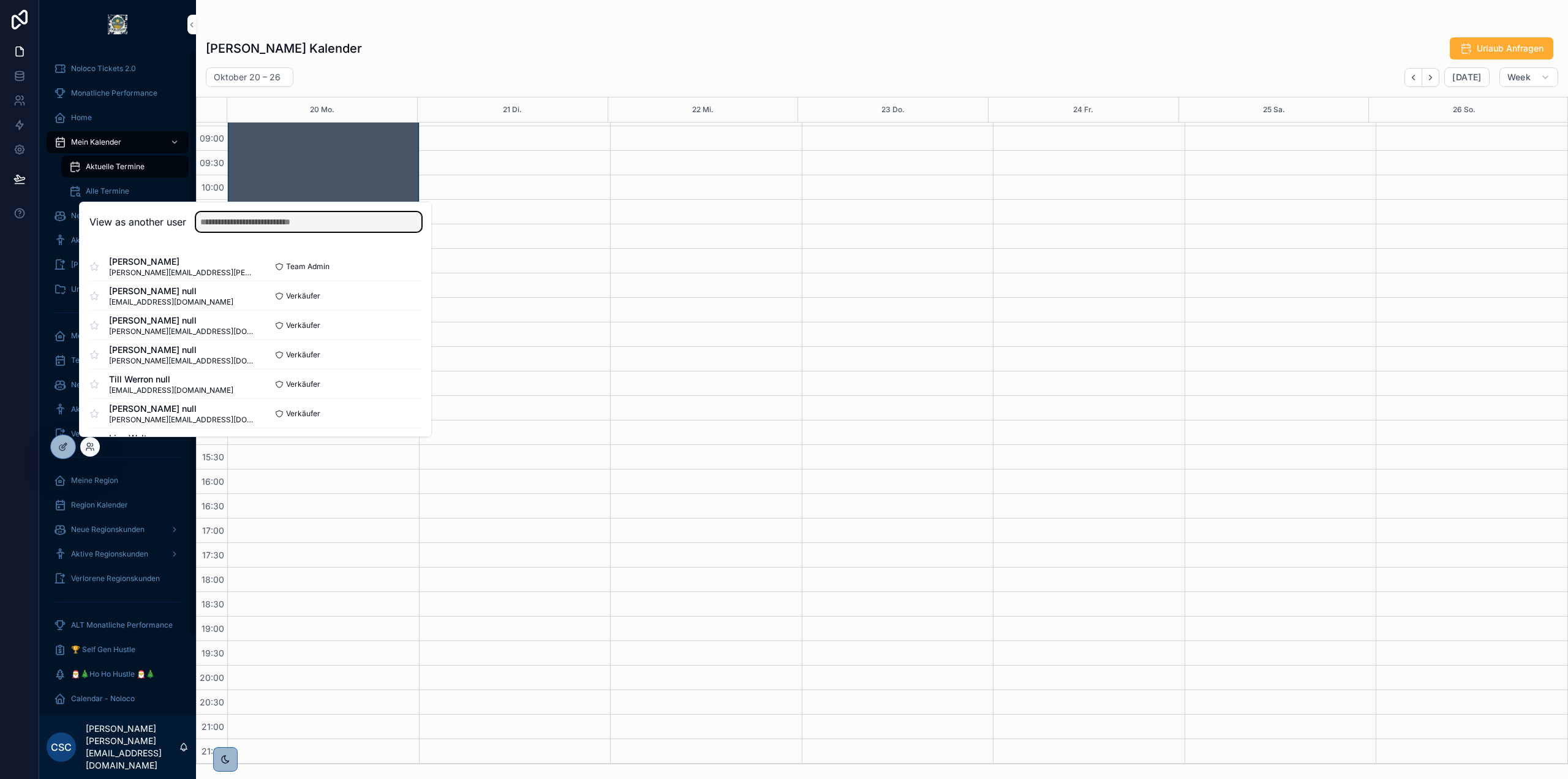
click at [266, 222] on input "text" at bounding box center [308, 221] width 225 height 20
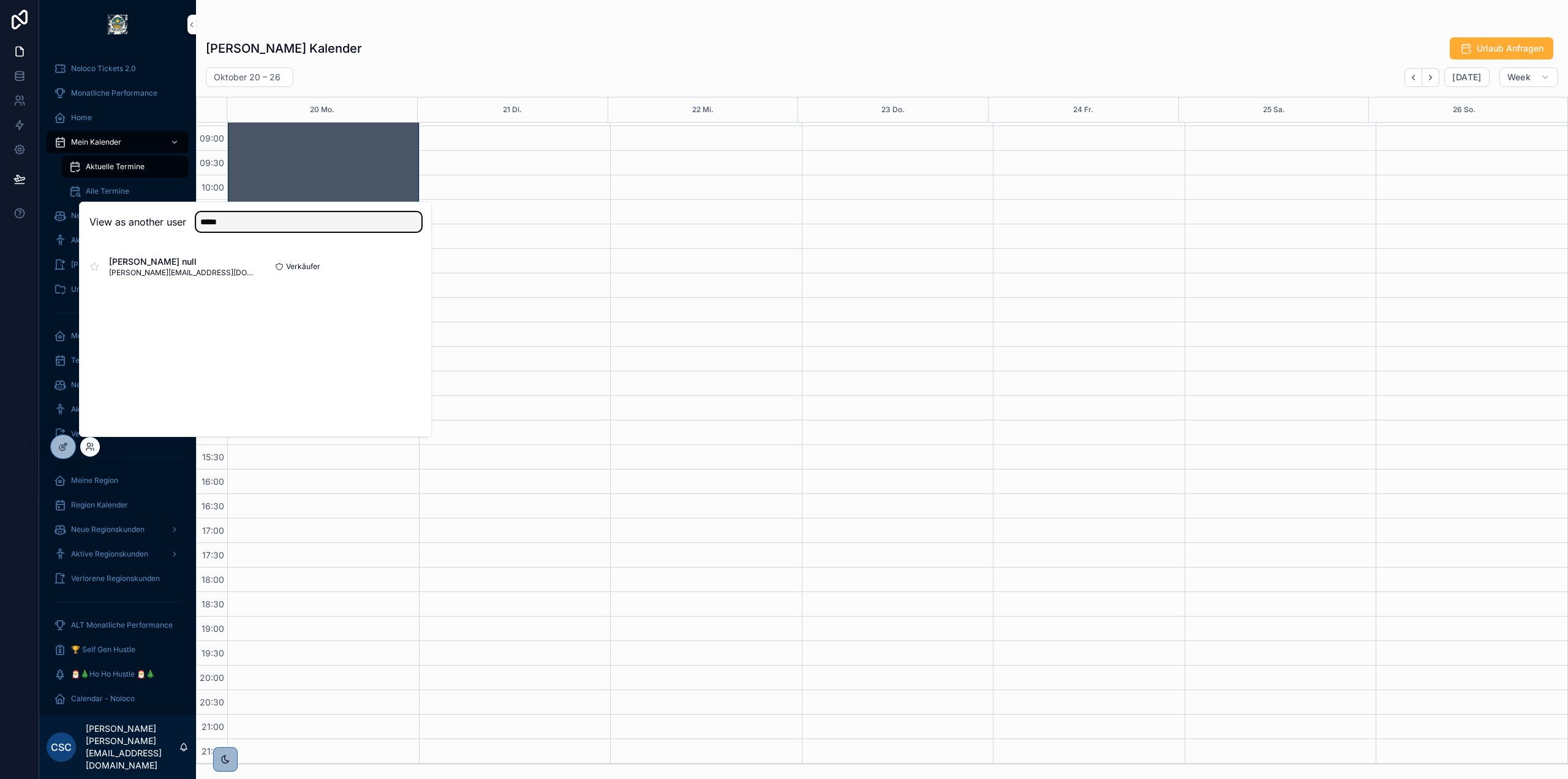
type input "*****"
click at [0, 0] on button "Select" at bounding box center [0, 0] width 0 height 0
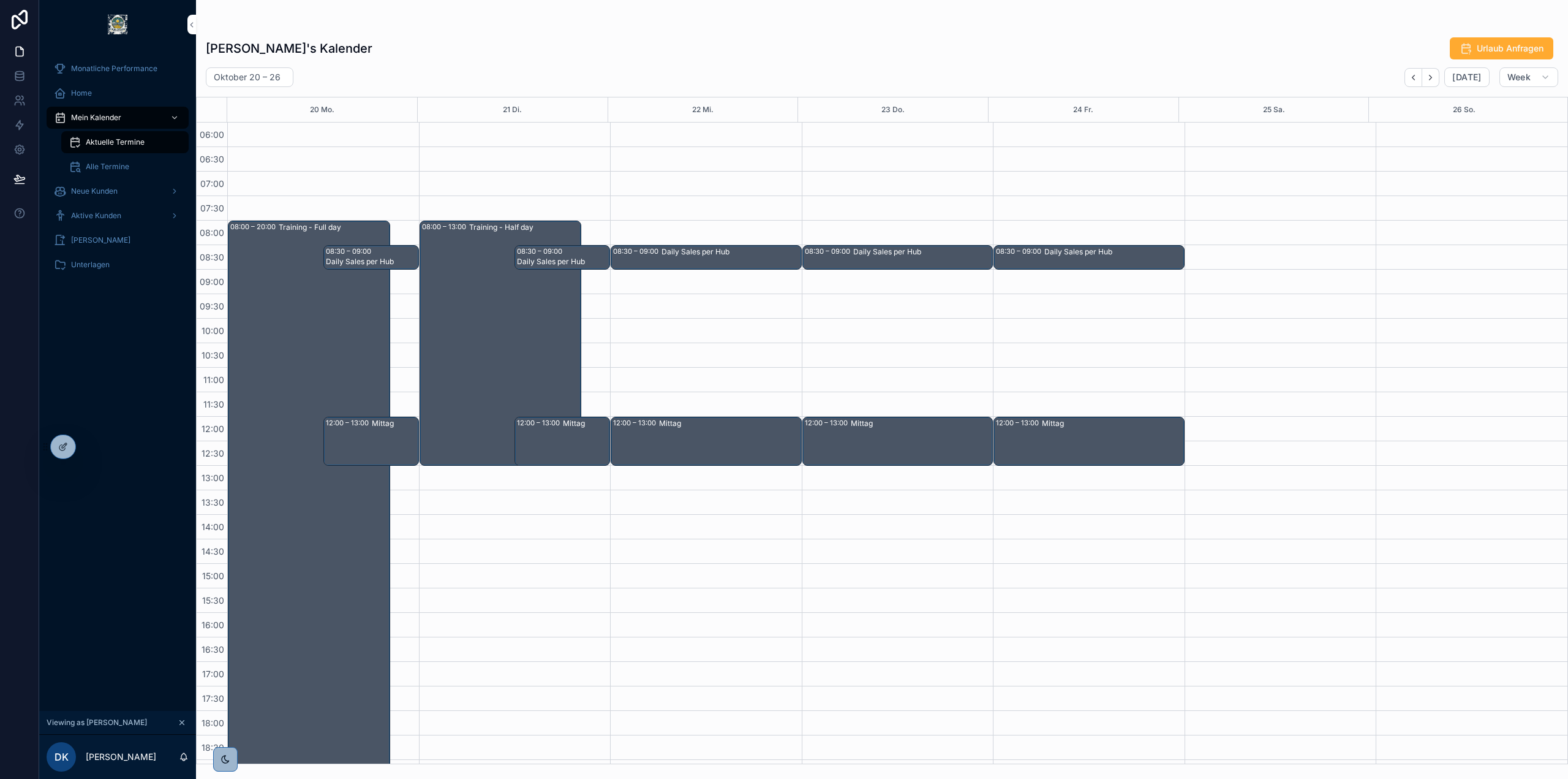
click at [178, 720] on icon "scrollable content" at bounding box center [181, 721] width 9 height 9
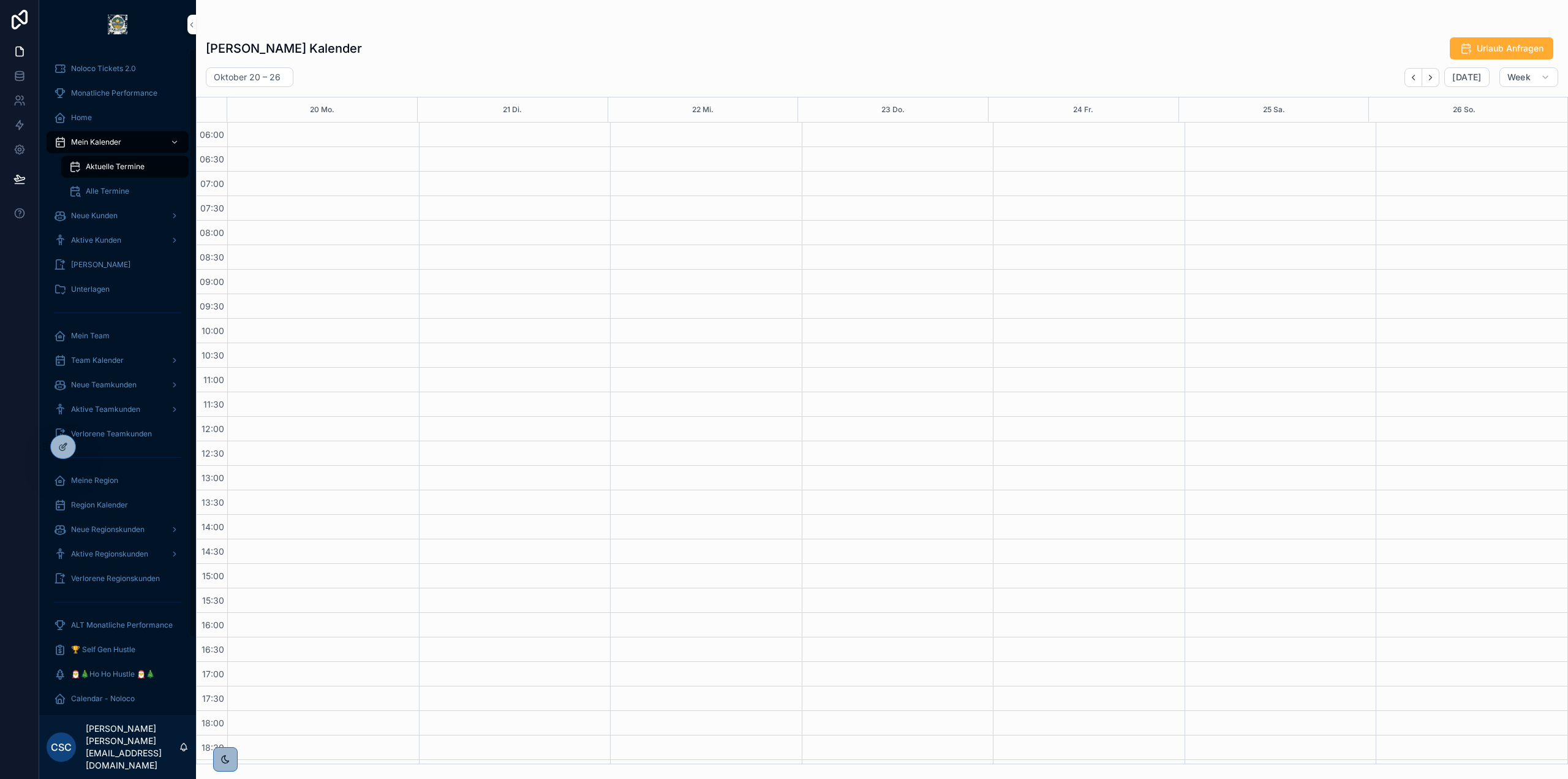
scroll to position [144, 0]
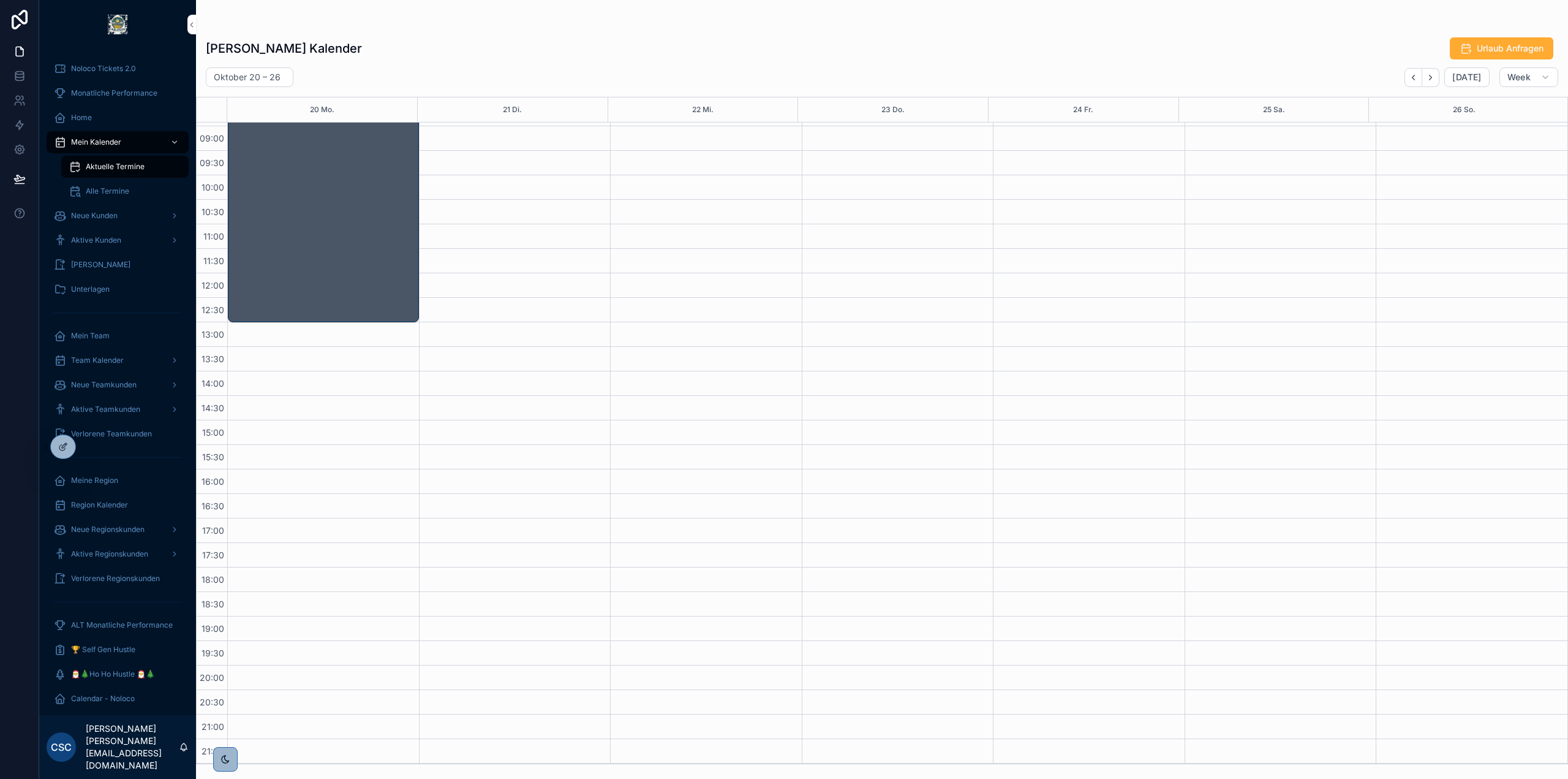
click at [120, 68] on span "Noloco Tickets 2.0" at bounding box center [103, 68] width 65 height 9
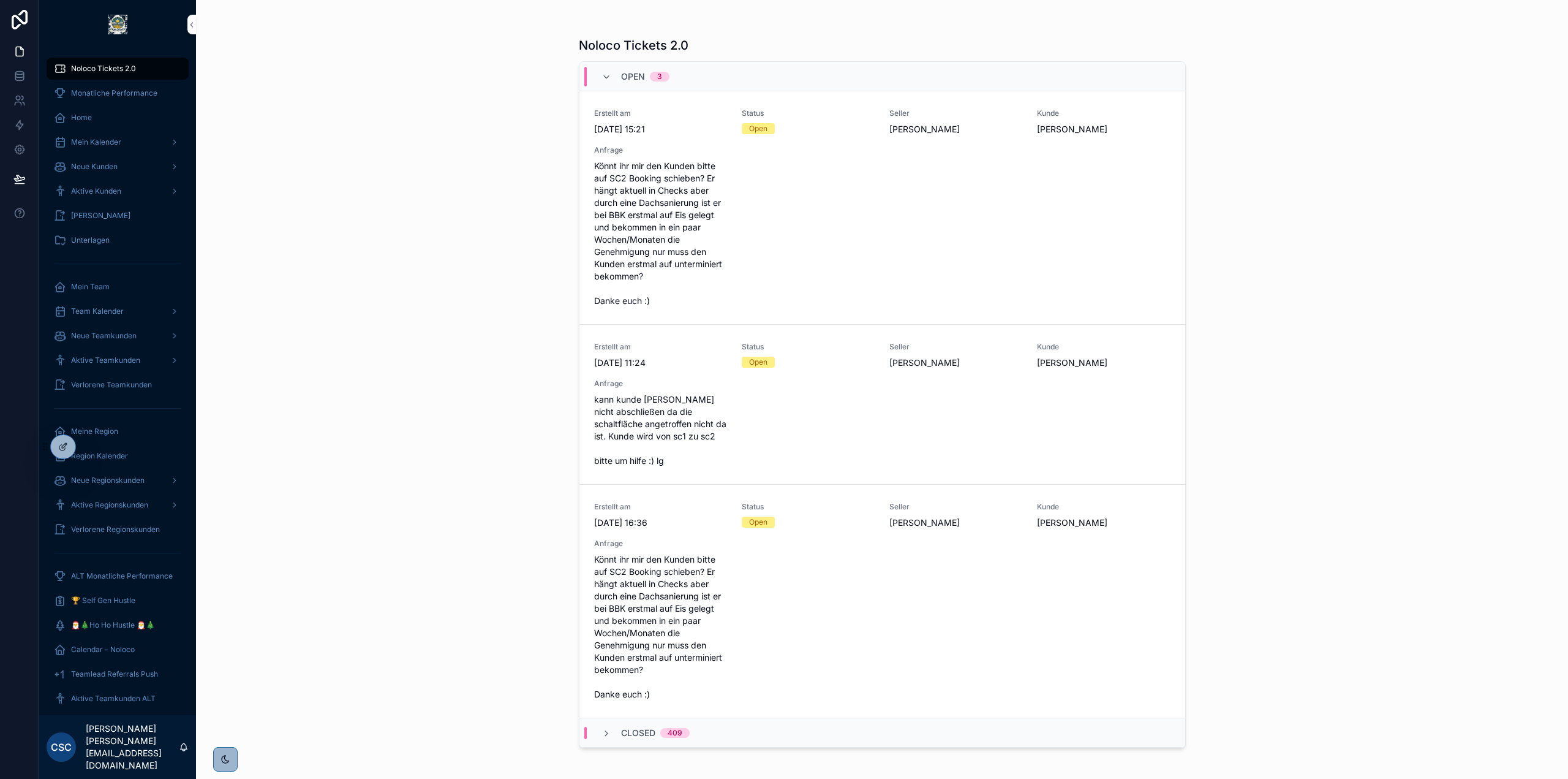
click at [0, 0] on span "In Bearbeitung setzen" at bounding box center [0, 0] width 0 height 0
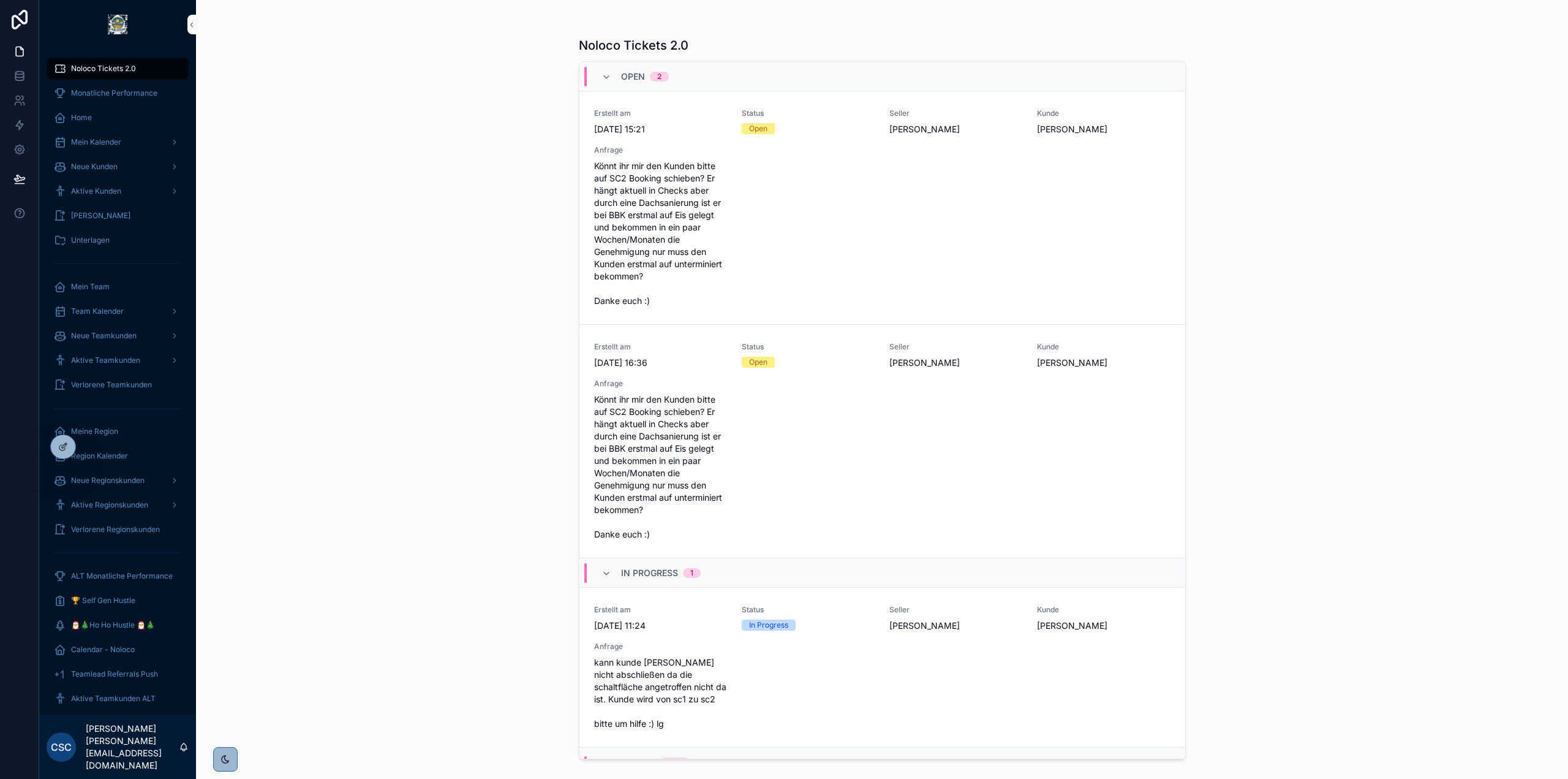
scroll to position [18, 0]
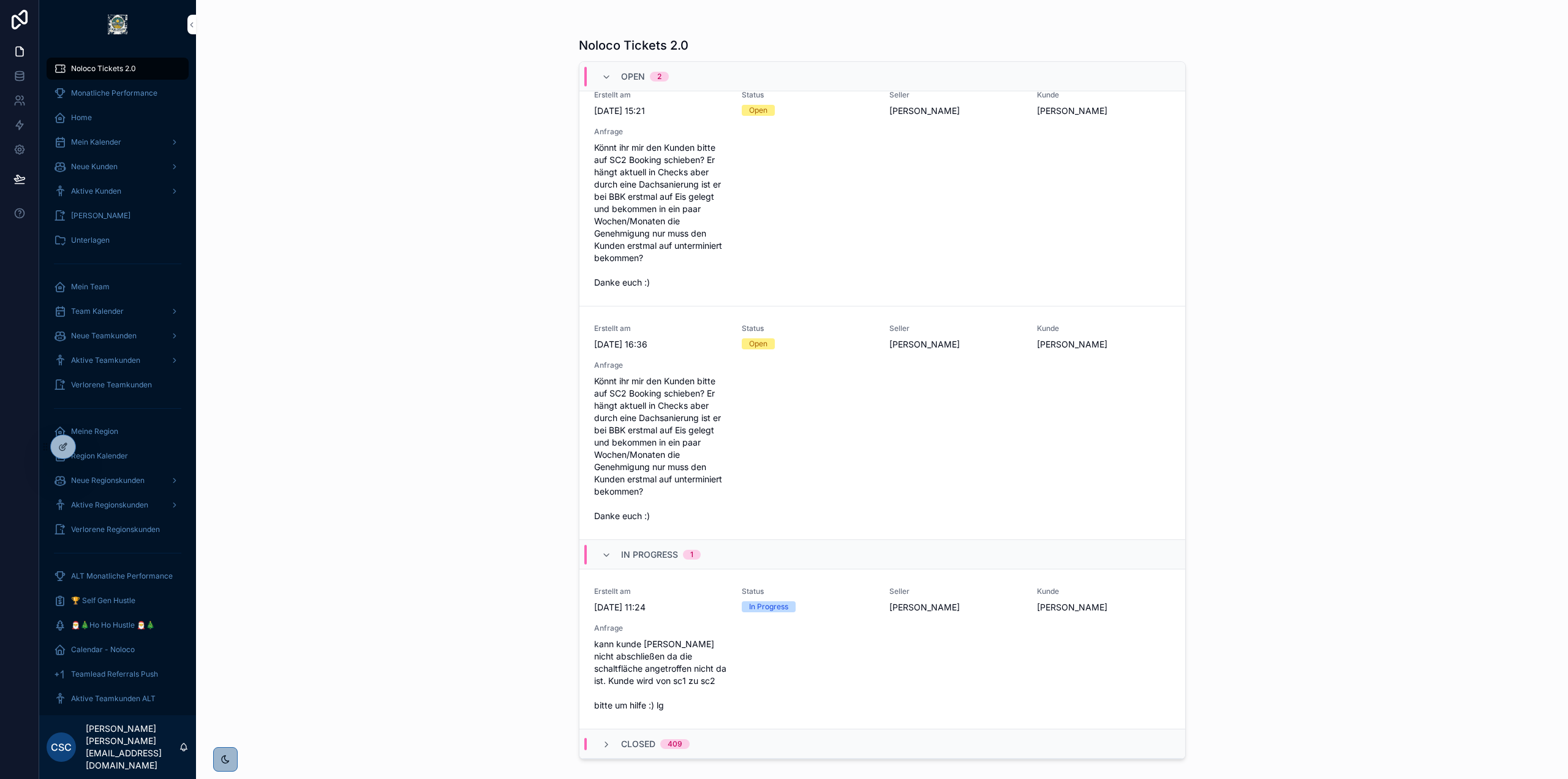
click at [0, 0] on span "Kunde öffnen" at bounding box center [0, 0] width 0 height 0
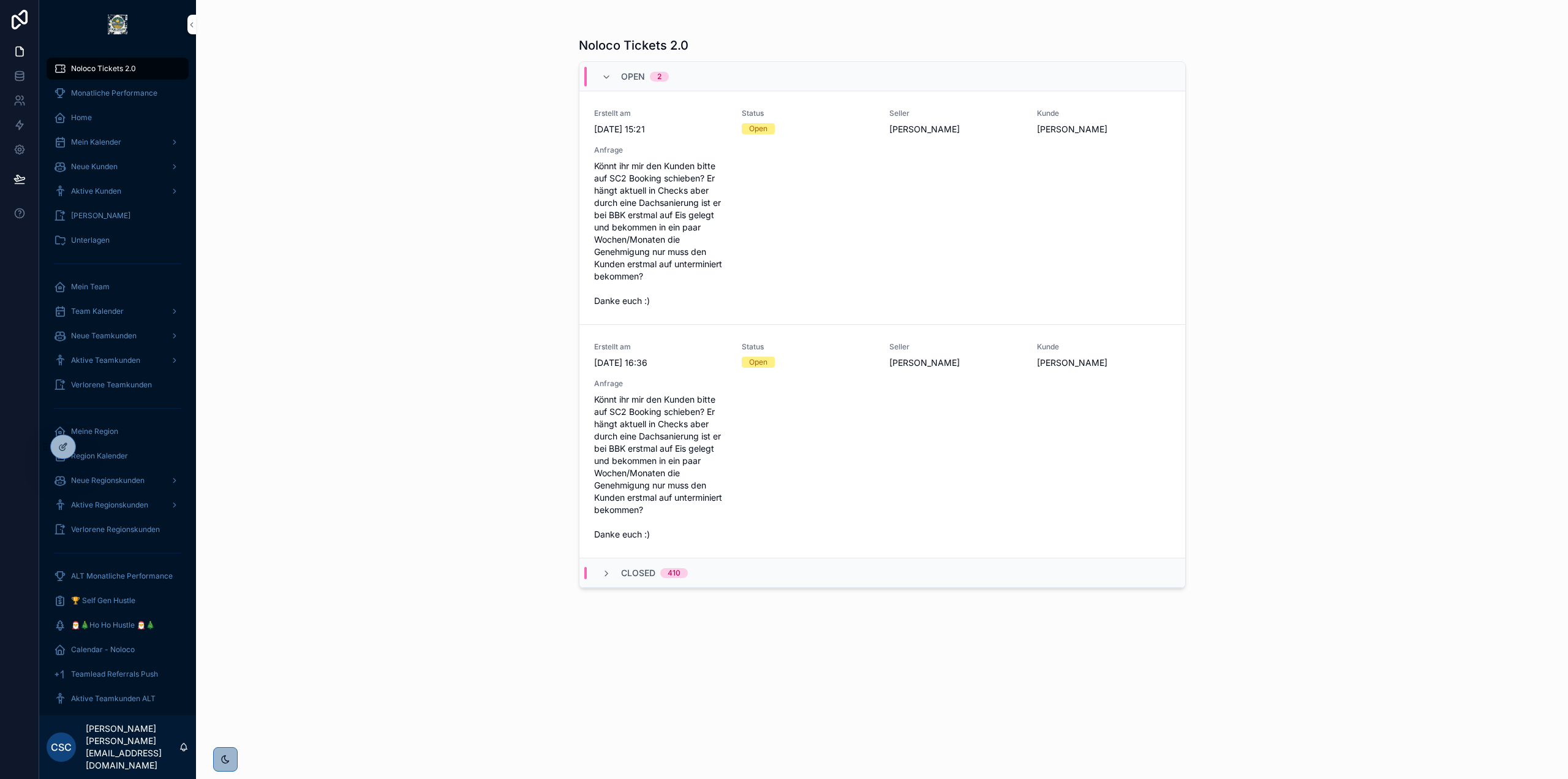
click at [0, 0] on span "In Bearbeitung setzen" at bounding box center [0, 0] width 0 height 0
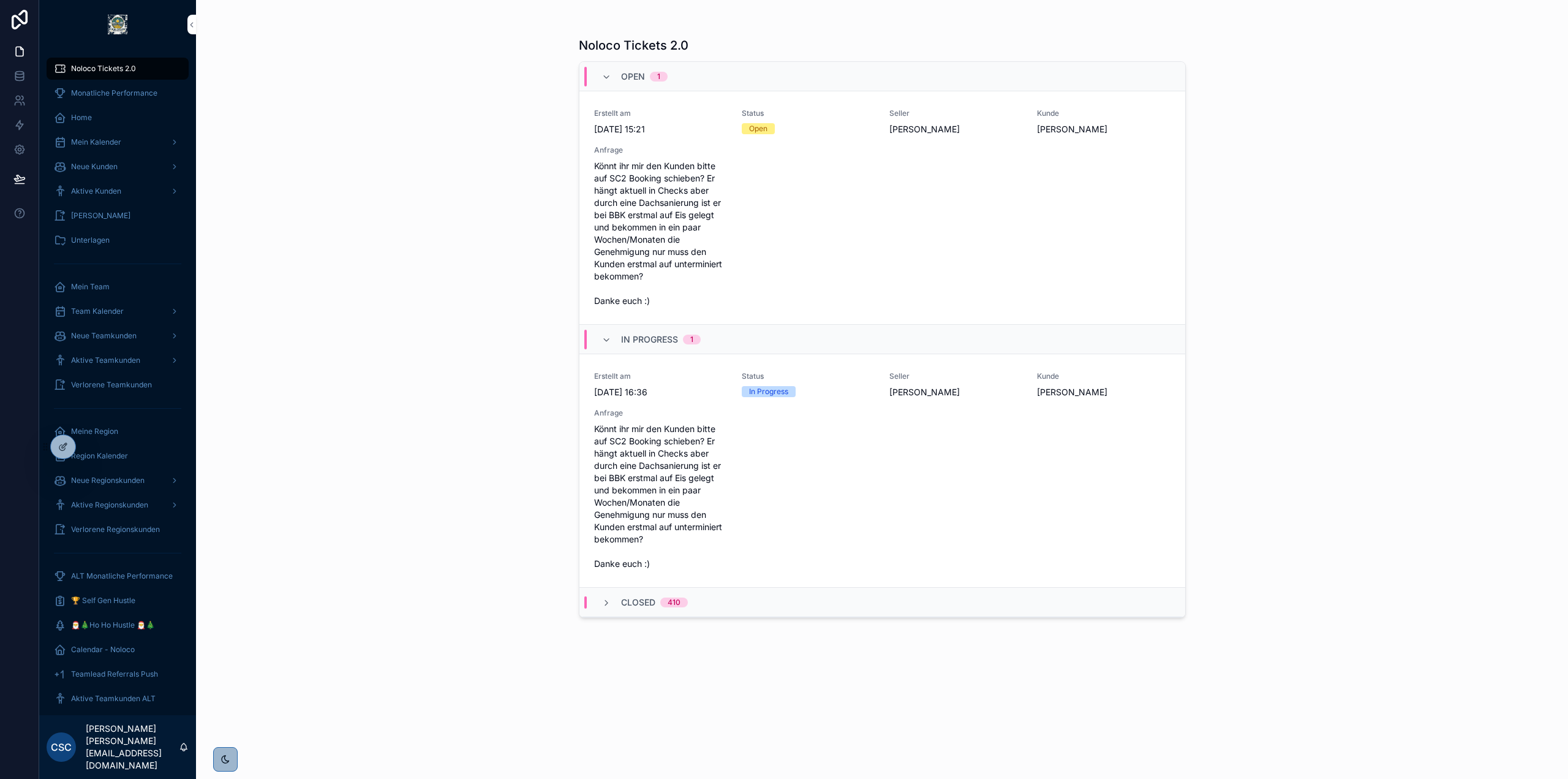
click at [0, 0] on span "Ticket schließen" at bounding box center [0, 0] width 0 height 0
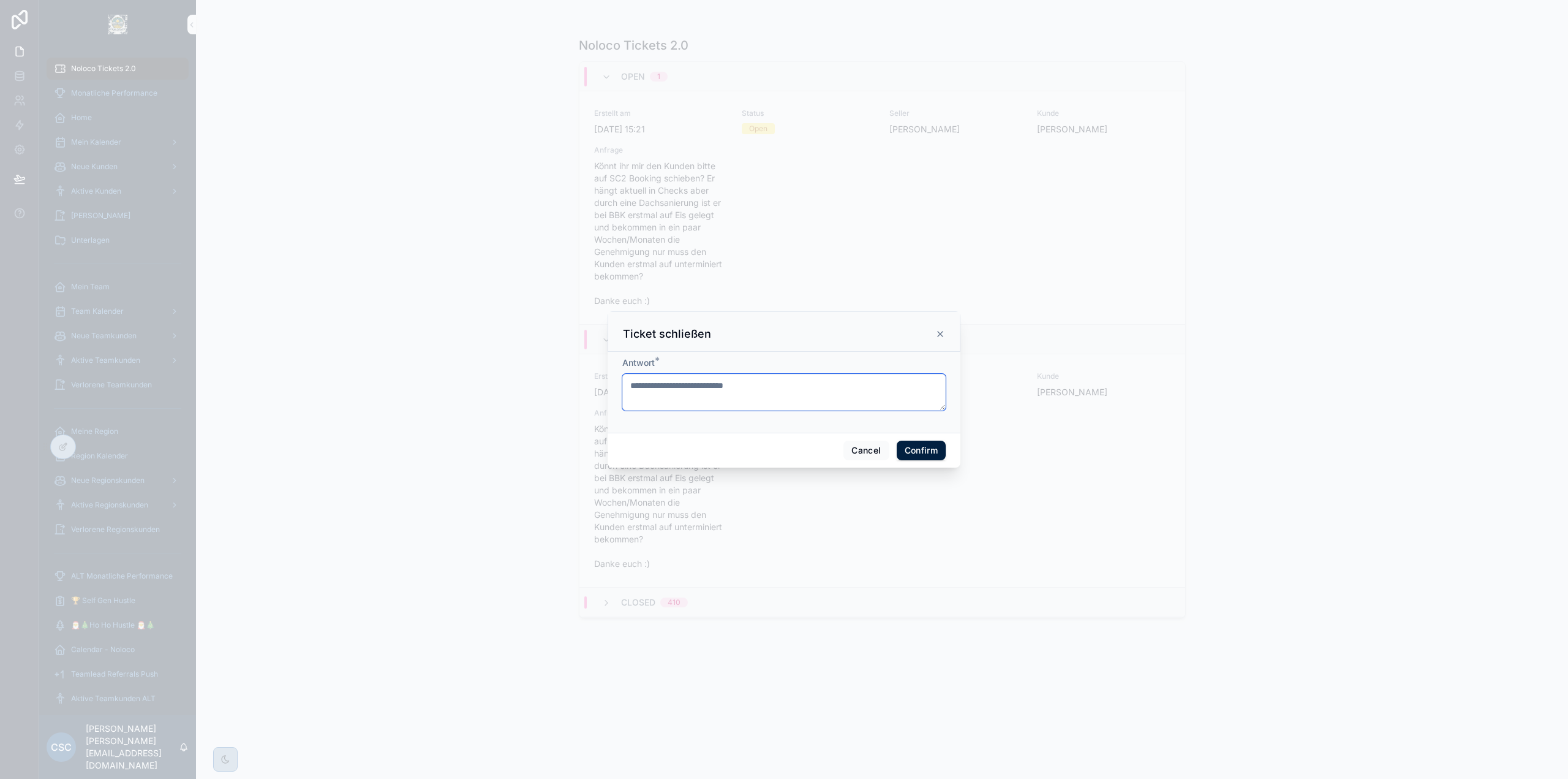
click at [740, 390] on textarea at bounding box center [784, 391] width 323 height 37
paste textarea "**********"
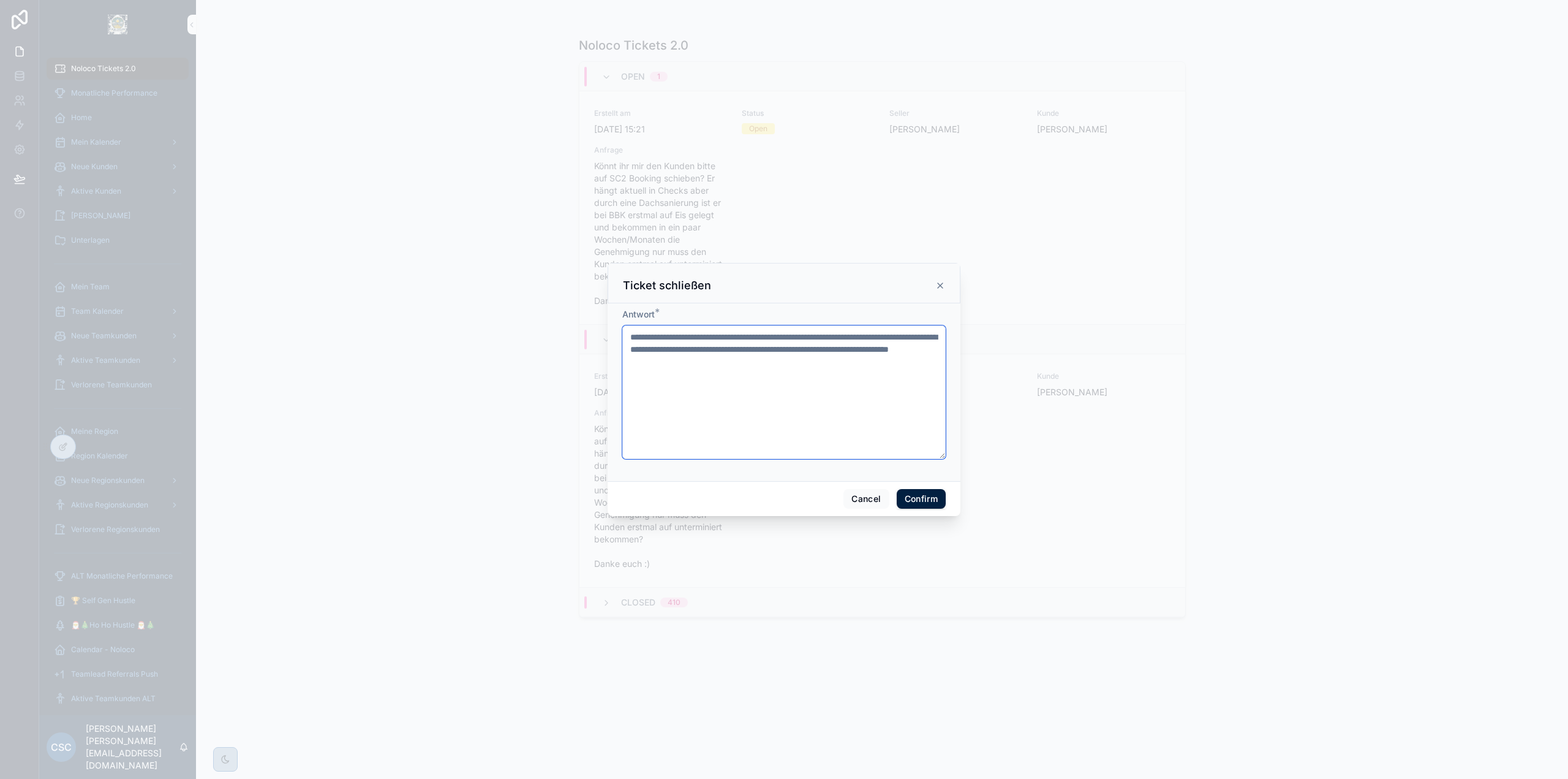
type textarea "**********"
click at [933, 492] on button "Confirm" at bounding box center [922, 498] width 49 height 20
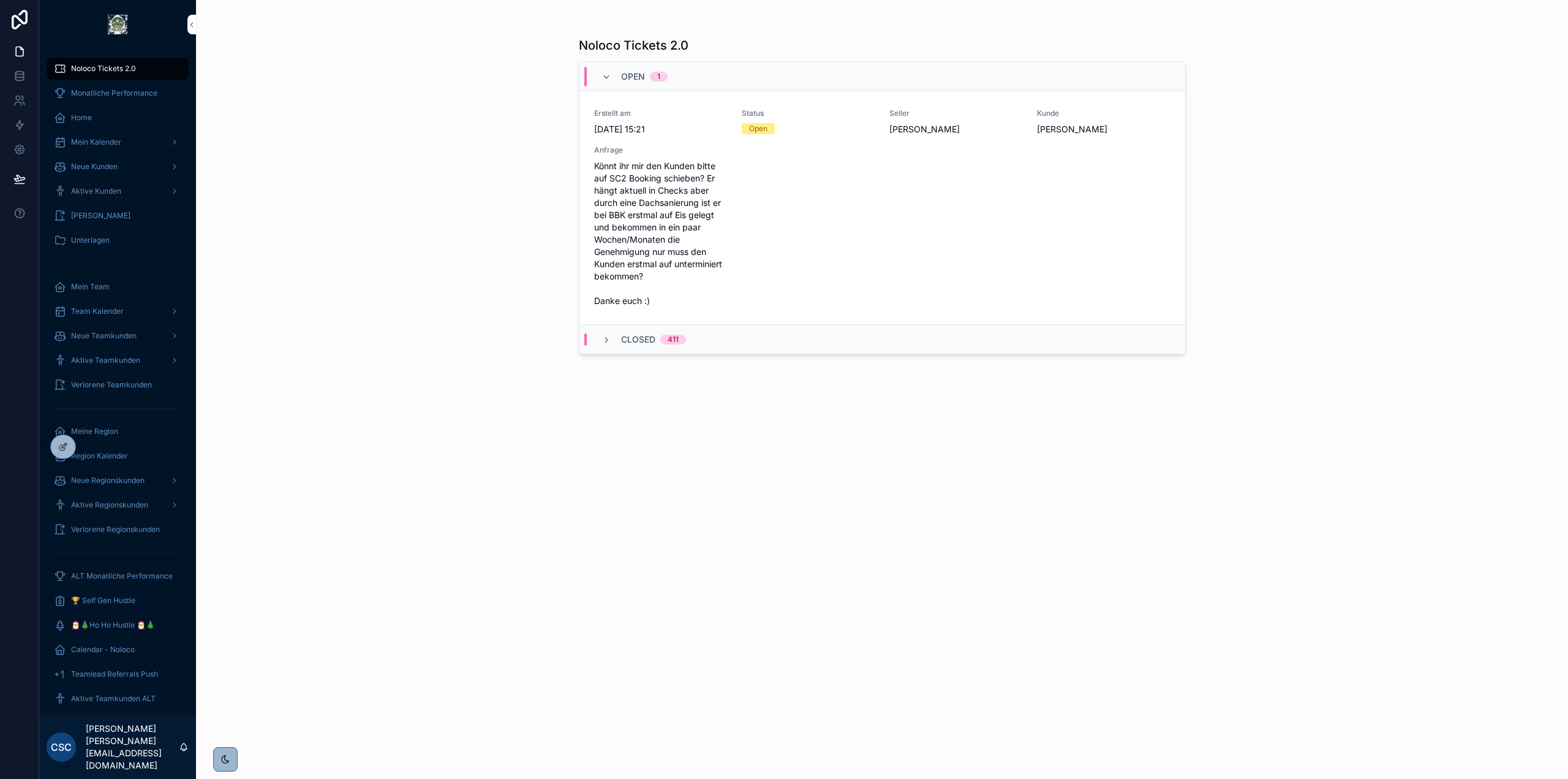
click at [488, 323] on div "Noloco Tickets 2.0 Open 1 Erstellt am 2.10.2025 15:21 Status Open Seller Sebast…" at bounding box center [882, 390] width 1372 height 779
click at [855, 473] on div "Noloco Tickets 2.0 Open 1 Erstellt am 2.10.2025 15:21 Status Open Seller Sebast…" at bounding box center [882, 396] width 607 height 735
click at [678, 339] on div "411" at bounding box center [673, 339] width 11 height 9
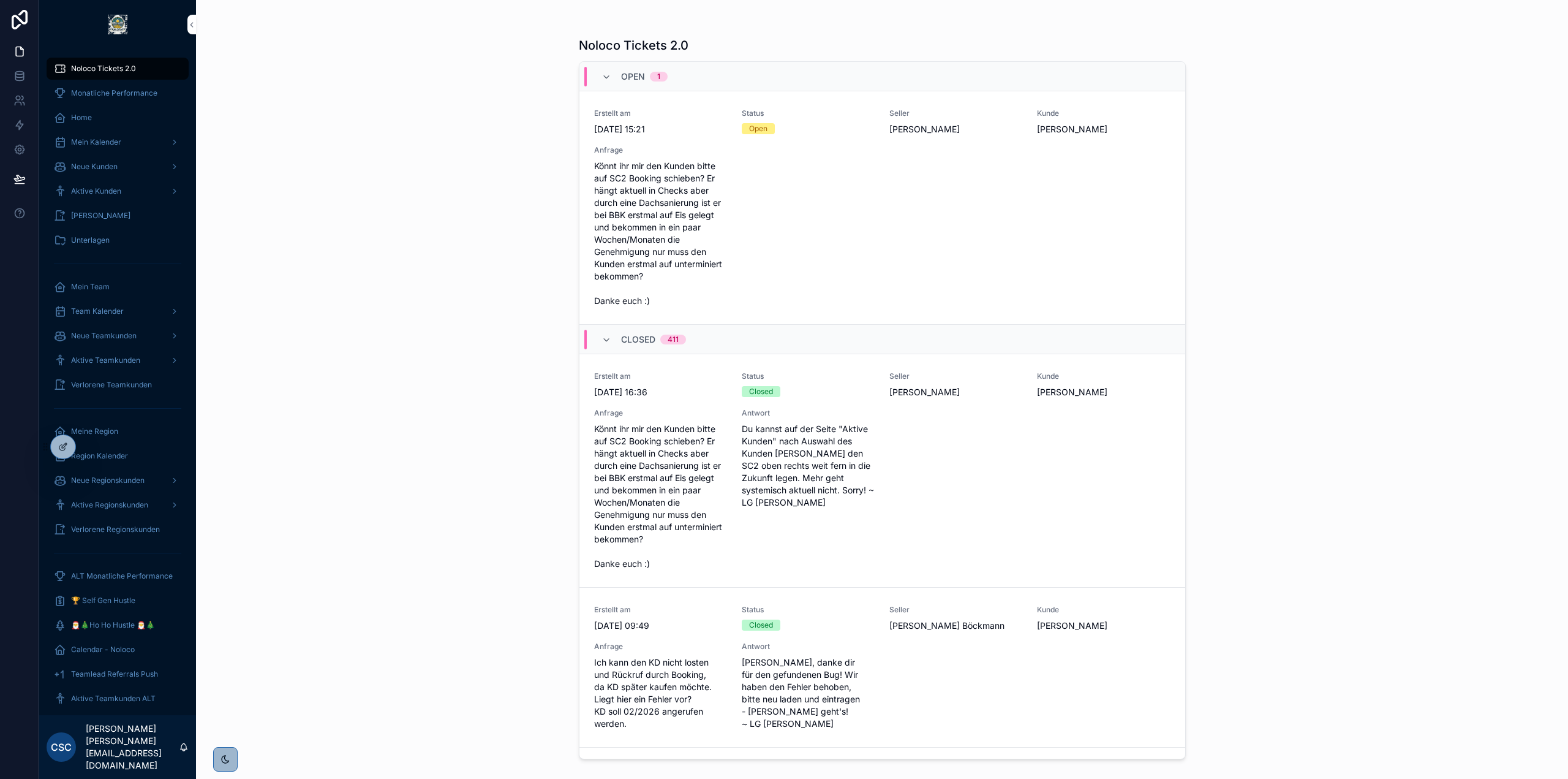
click at [439, 269] on div "Noloco Tickets 2.0 Open 1 Erstellt am 2.10.2025 15:21 Status Open Seller Sebast…" at bounding box center [882, 390] width 1372 height 779
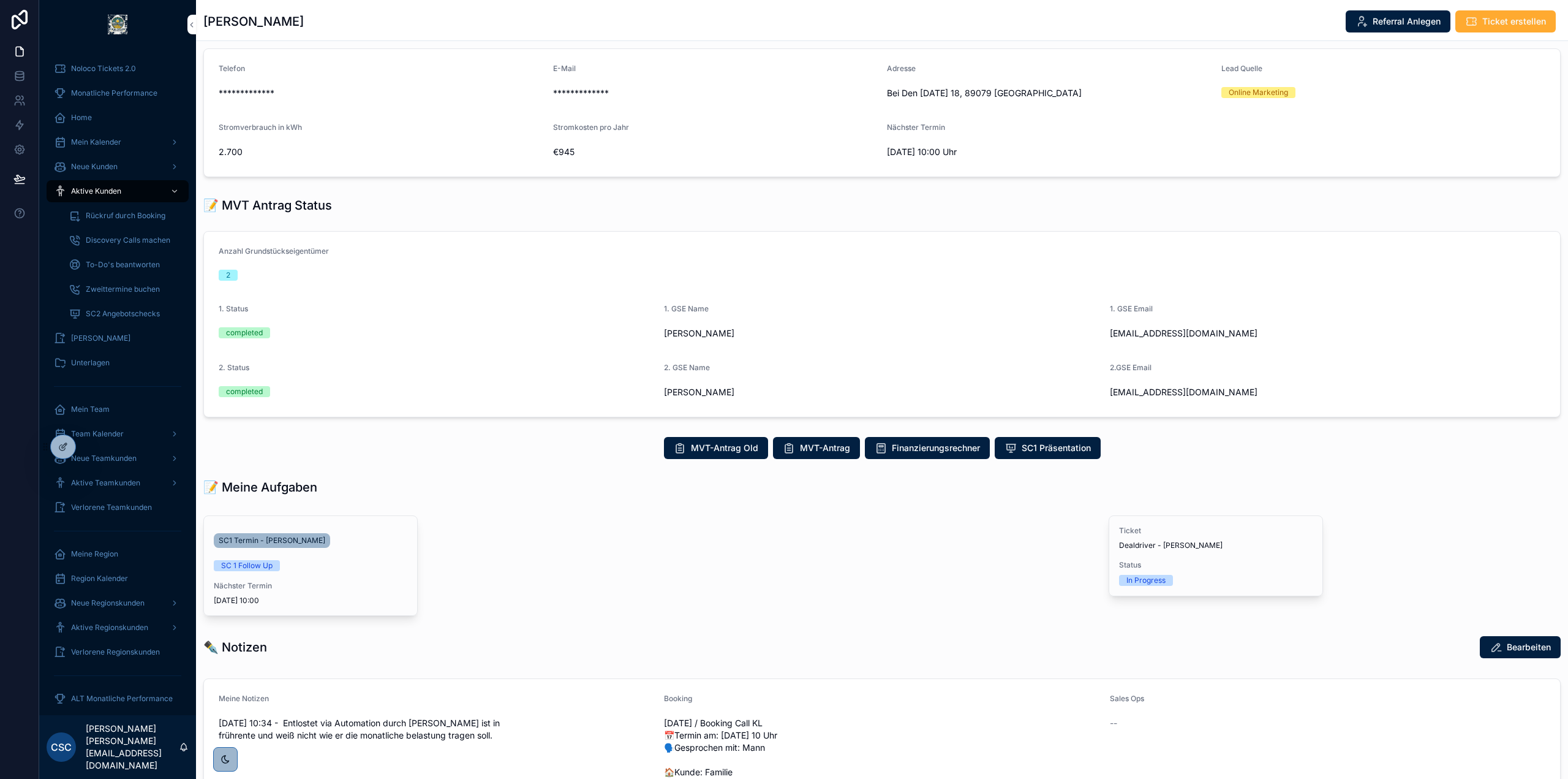
scroll to position [183, 0]
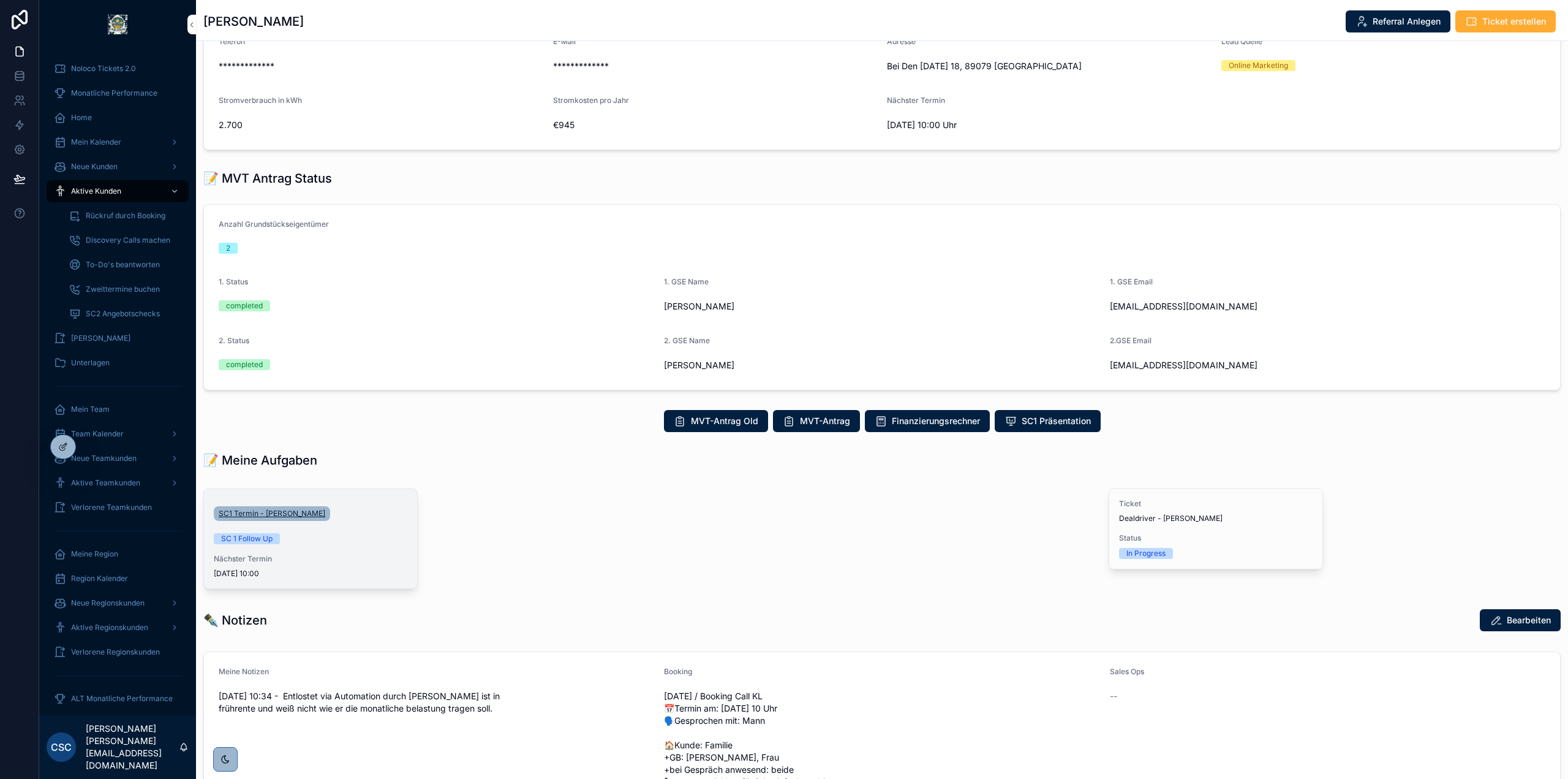
click at [288, 512] on span "SC1 Termin - Frank Haase" at bounding box center [271, 513] width 107 height 9
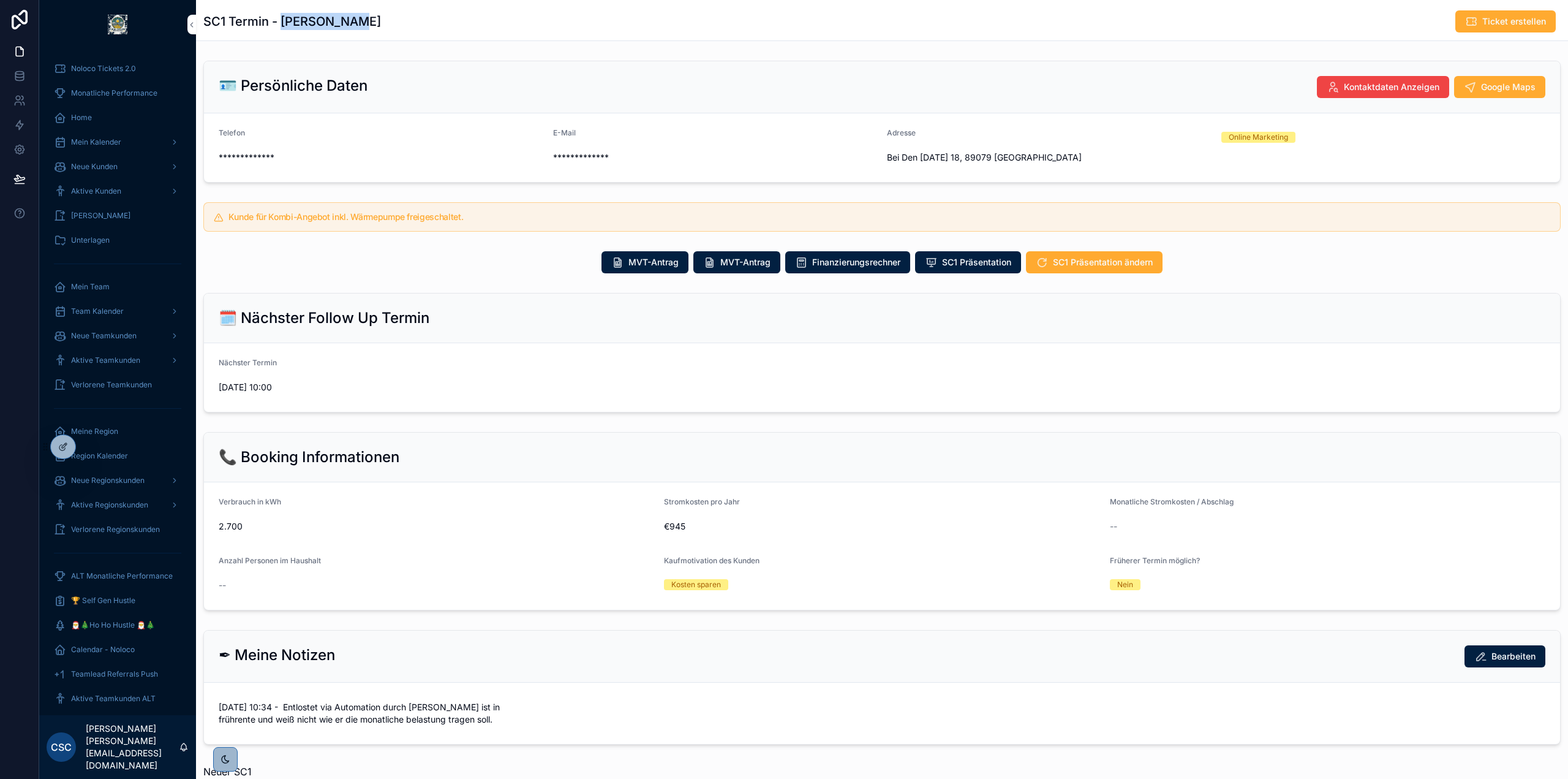
drag, startPoint x: 359, startPoint y: 18, endPoint x: 282, endPoint y: 19, distance: 77.0
click at [282, 19] on div "SC1 Termin - Frank Haase Ticket erstellen" at bounding box center [882, 21] width 1357 height 24
copy h1 "Frank Haase"
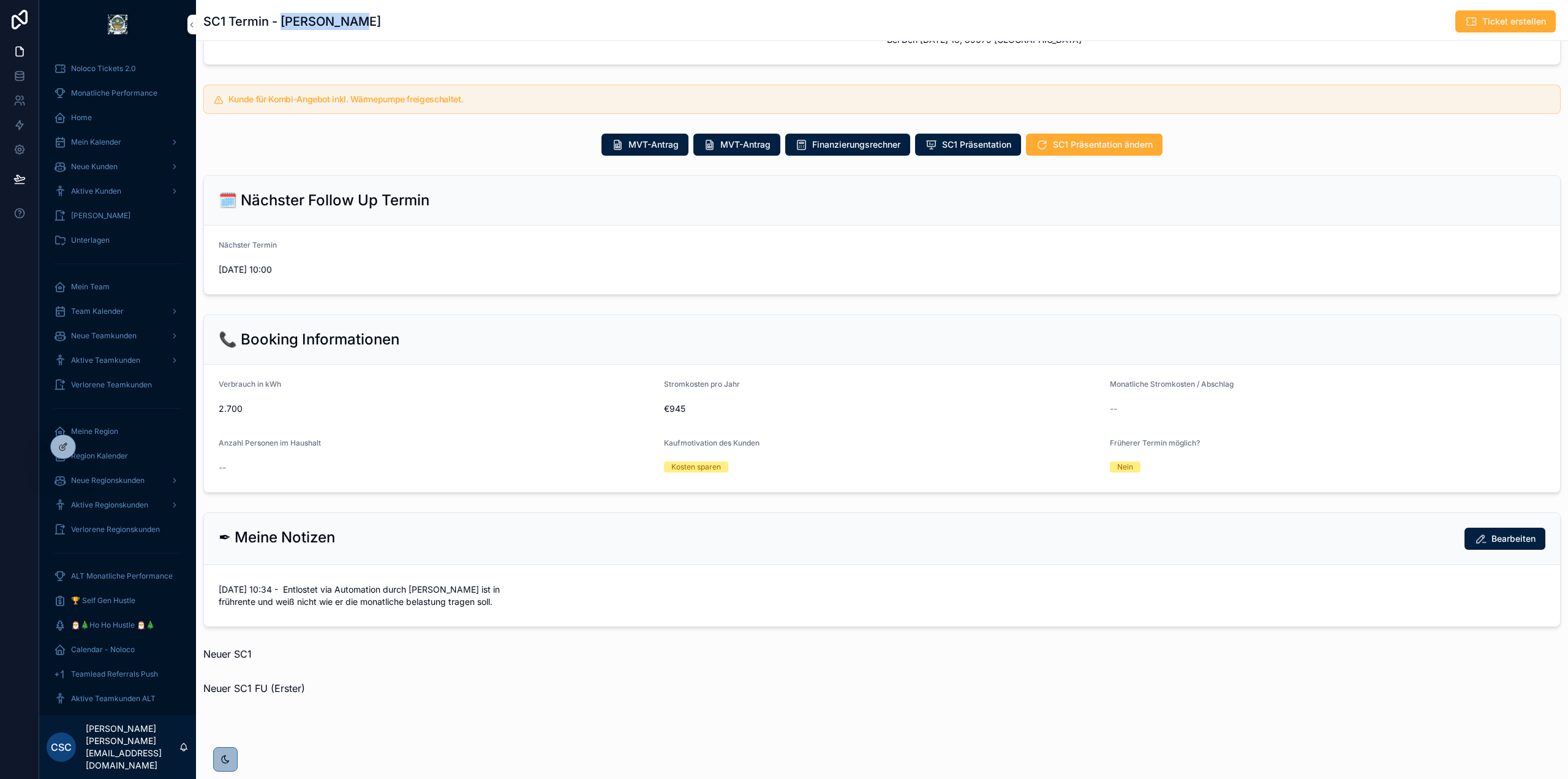
scroll to position [142, 0]
click at [842, 564] on form "[DATE] 10:34 - Entlostet via Automation durch [PERSON_NAME] ist in frührente un…" at bounding box center [882, 595] width 1356 height 61
click at [767, 564] on form "[DATE] 10:34 - Entlostet via Automation durch [PERSON_NAME] ist in frührente un…" at bounding box center [882, 595] width 1356 height 61
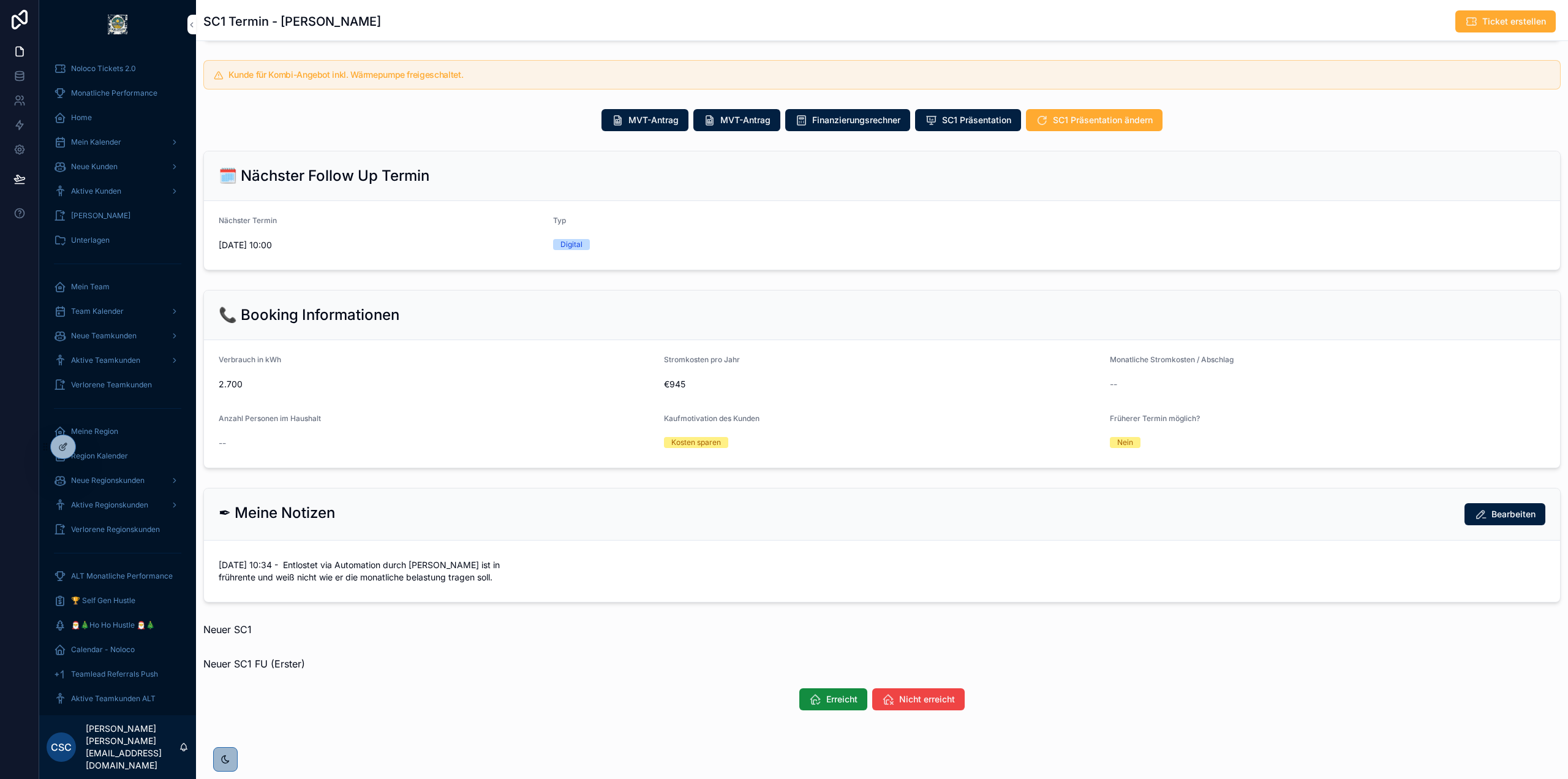
click at [835, 439] on div "Kosten sparen" at bounding box center [881, 442] width 436 height 11
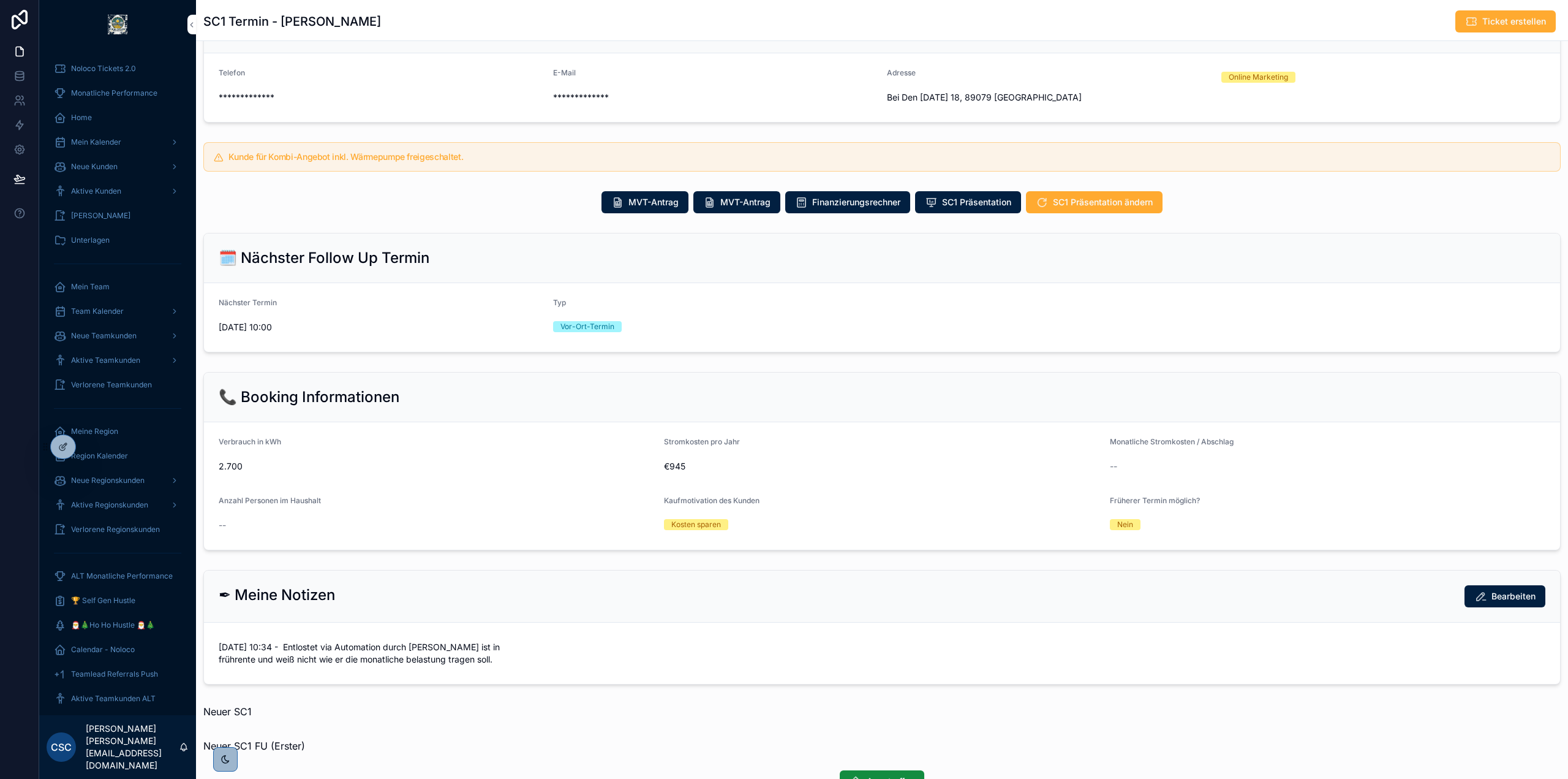
scroll to position [182, 0]
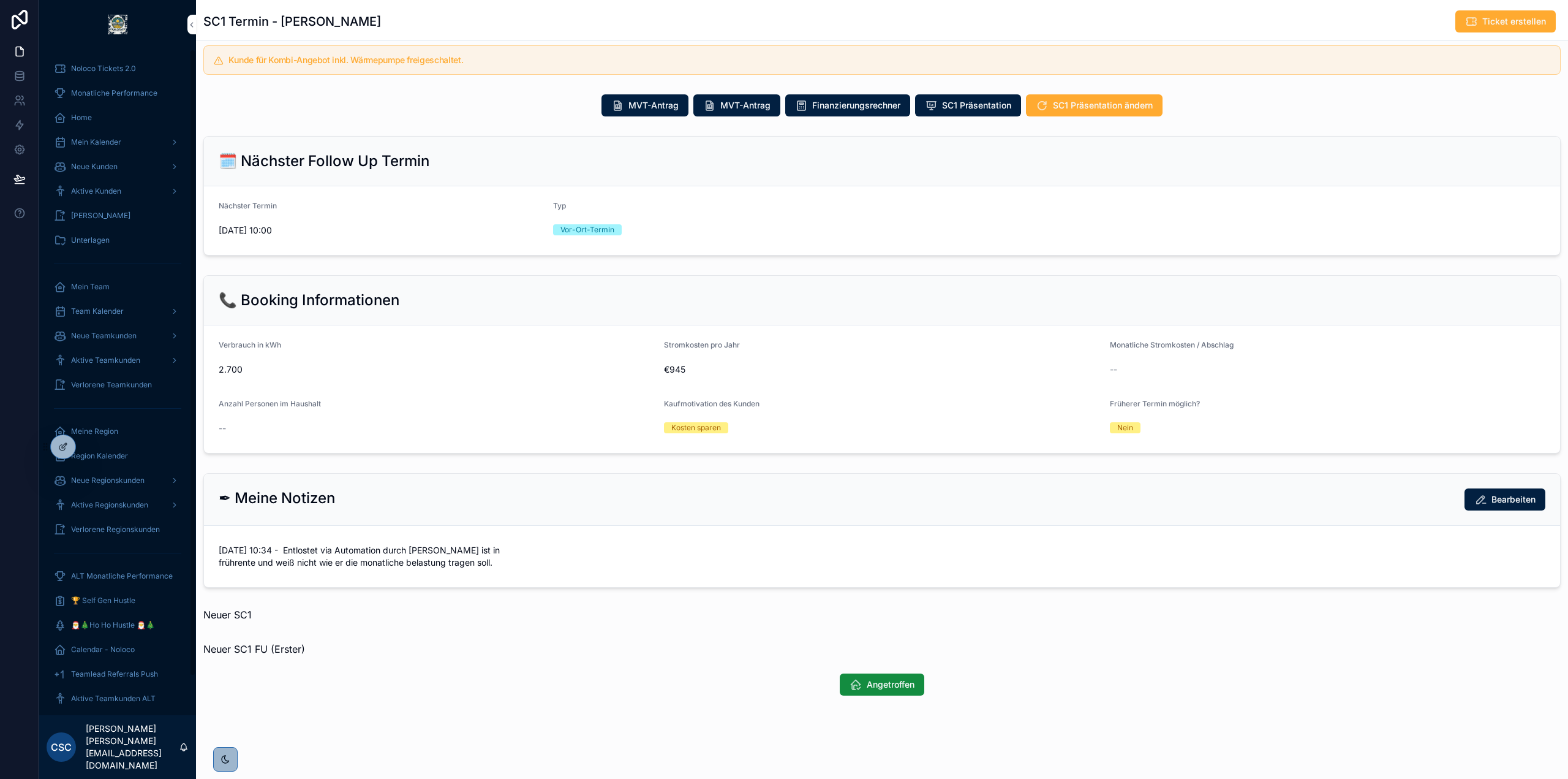
click at [112, 72] on span "Noloco Tickets 2.0" at bounding box center [103, 68] width 65 height 9
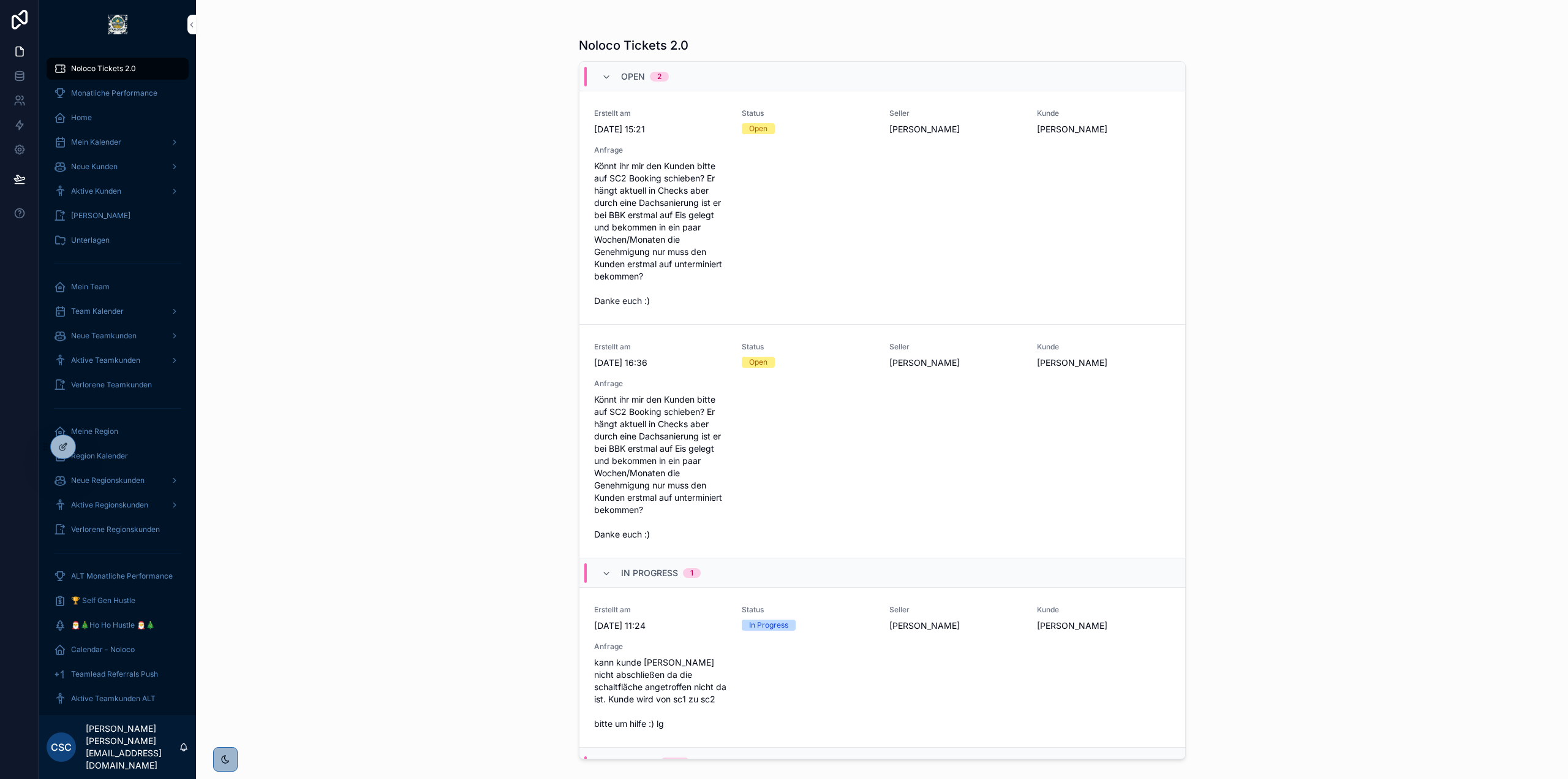
click at [0, 0] on span "Ticket schließen" at bounding box center [0, 0] width 0 height 0
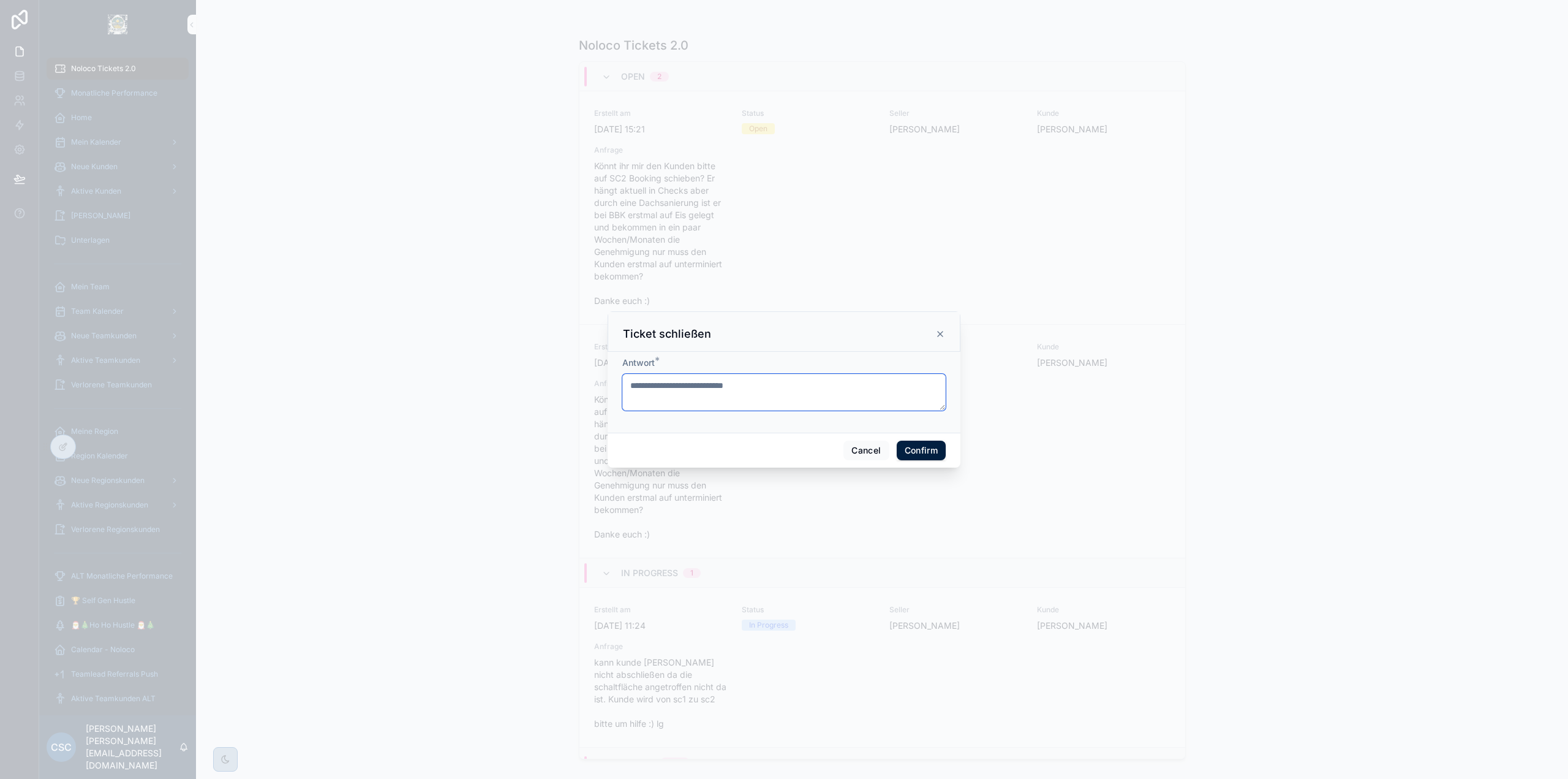
click at [723, 382] on textarea at bounding box center [784, 391] width 323 height 37
type textarea "**********"
click at [922, 457] on button "Confirm" at bounding box center [922, 456] width 49 height 20
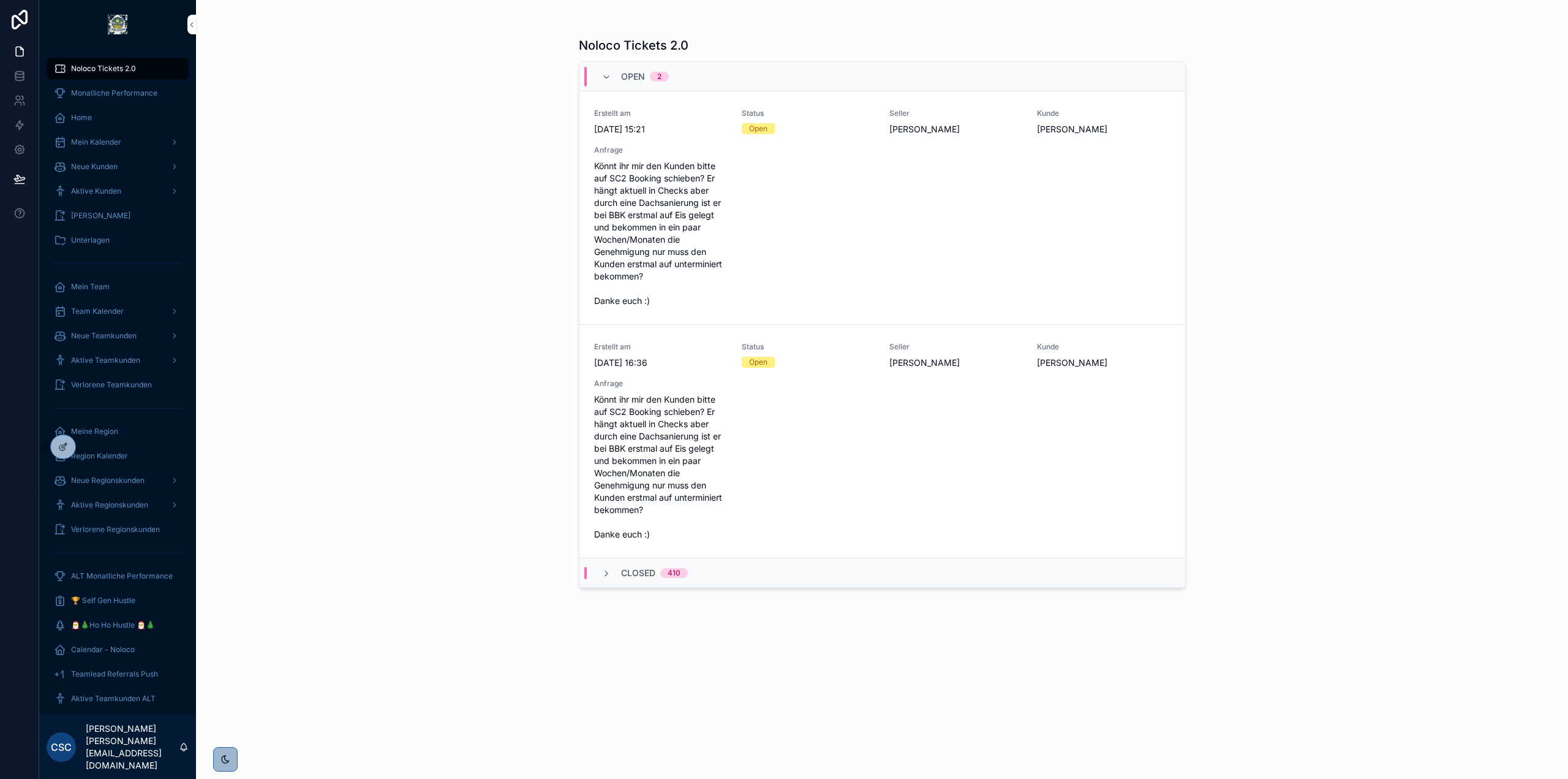
click at [379, 370] on div "Noloco Tickets 2.0 Open 2 Erstellt am [DATE] 15:21 Status Open Seller [PERSON_N…" at bounding box center [882, 390] width 1372 height 779
click at [0, 0] on span "Kunde öffnen" at bounding box center [0, 0] width 0 height 0
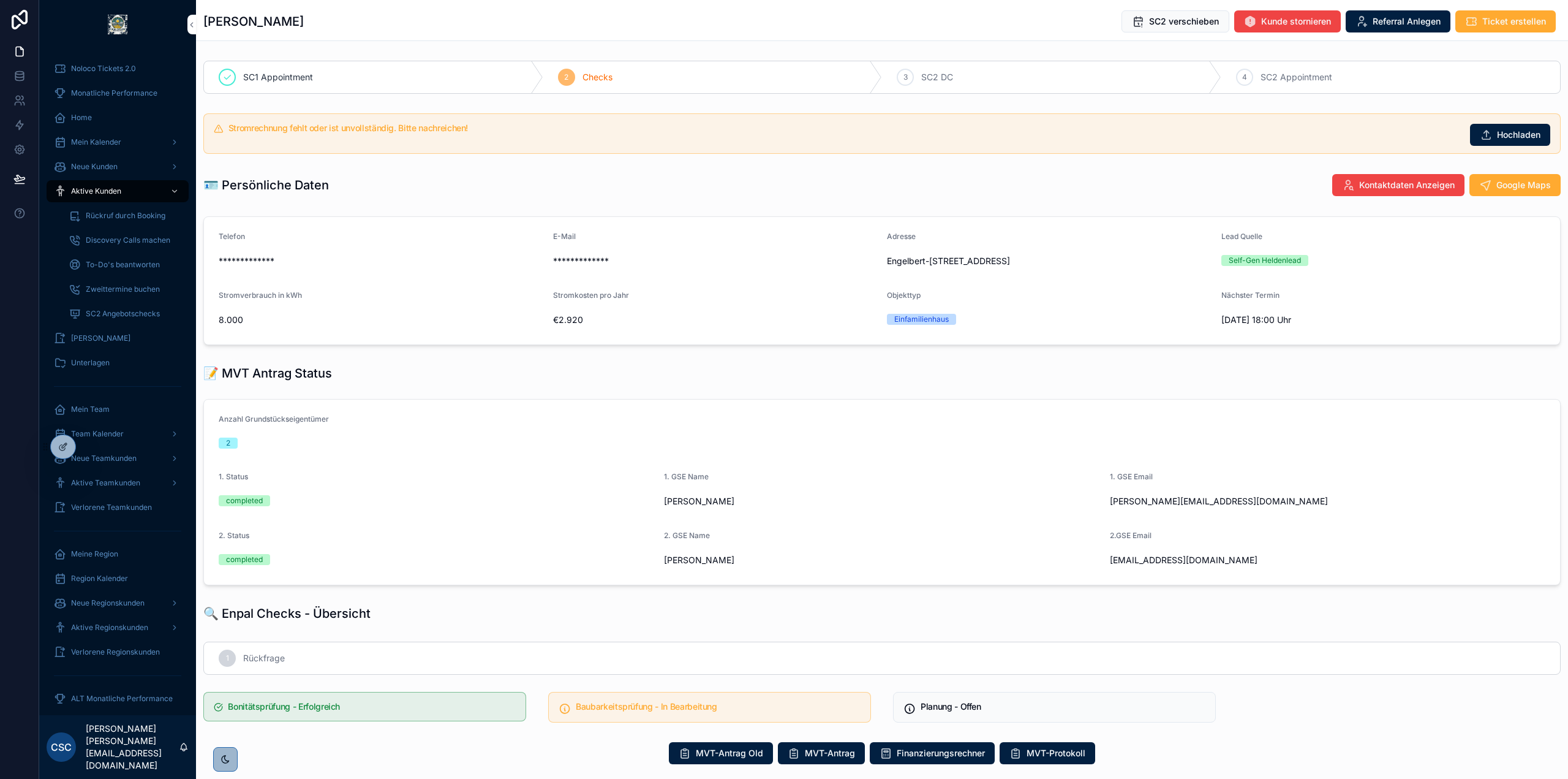
drag, startPoint x: 350, startPoint y: 24, endPoint x: 200, endPoint y: 22, distance: 150.0
click at [200, 22] on div "[PERSON_NAME] SC2 verschieben Kunde stornieren Referral Anlegen Ticket erstellen" at bounding box center [882, 20] width 1372 height 41
copy h1 "[PERSON_NAME]"
